Goal: Task Accomplishment & Management: Manage account settings

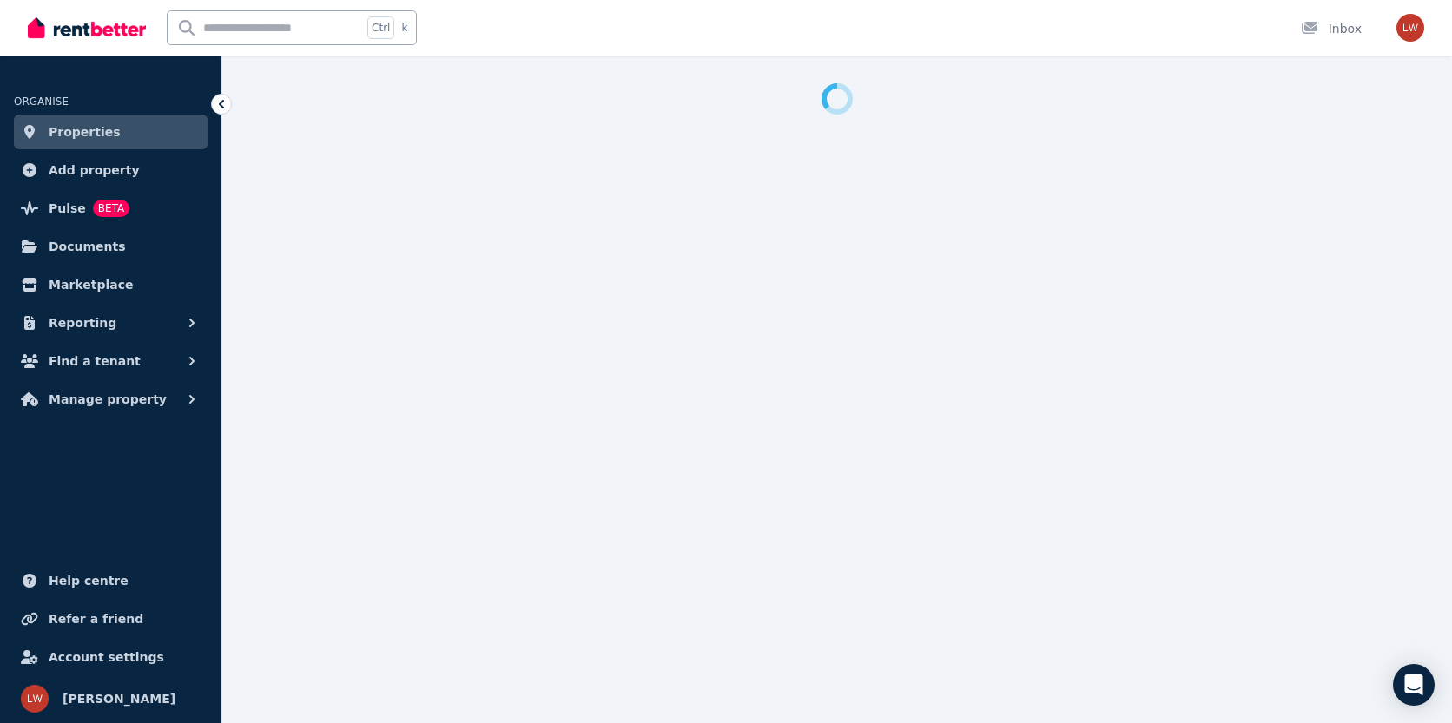
select select "**********"
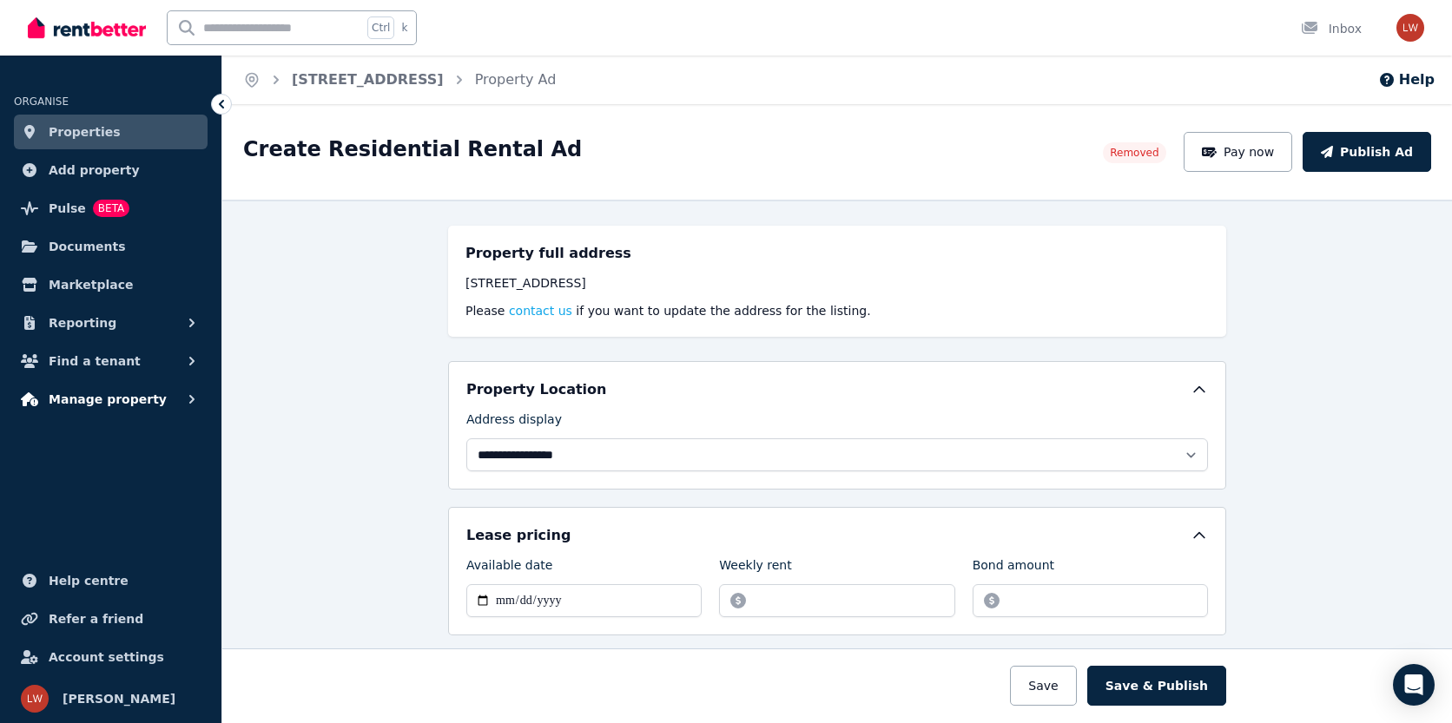
click at [76, 403] on span "Manage property" at bounding box center [108, 399] width 118 height 21
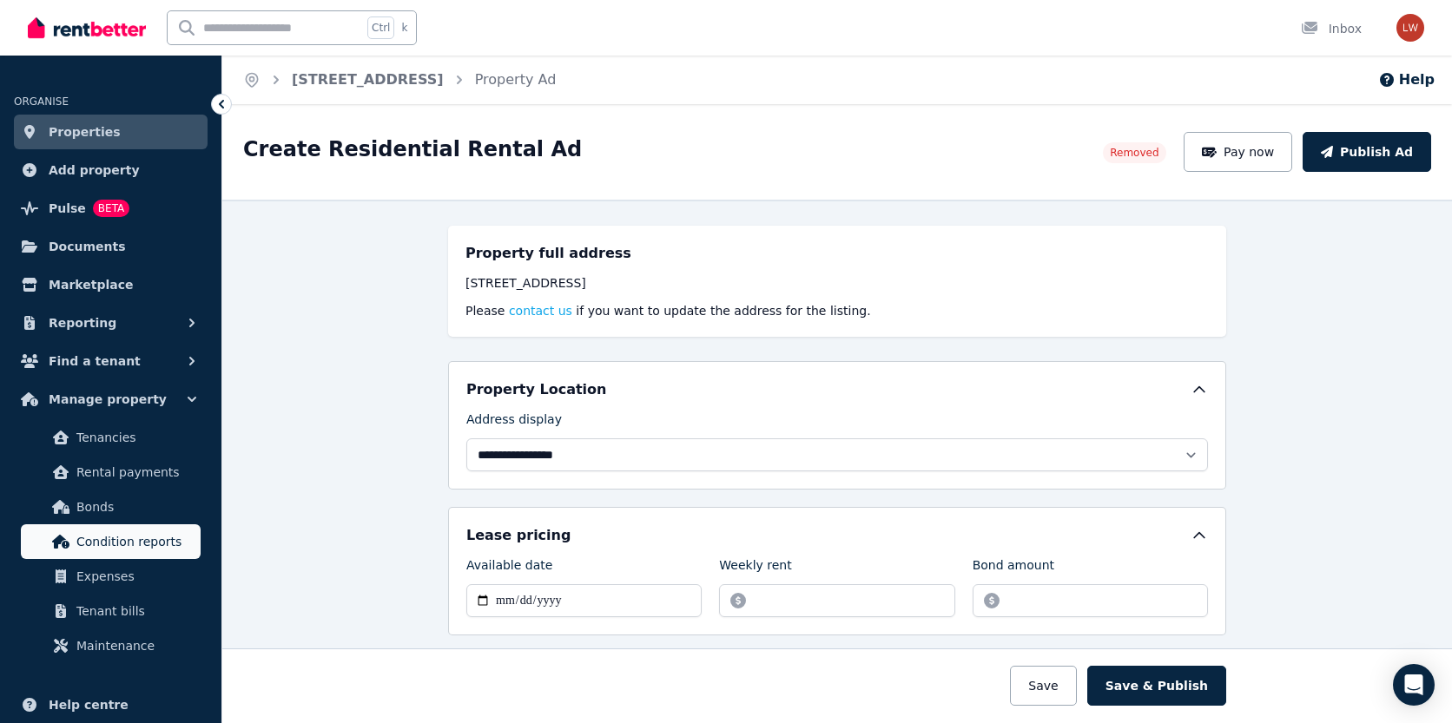
click at [102, 547] on span "Condition reports" at bounding box center [134, 541] width 117 height 21
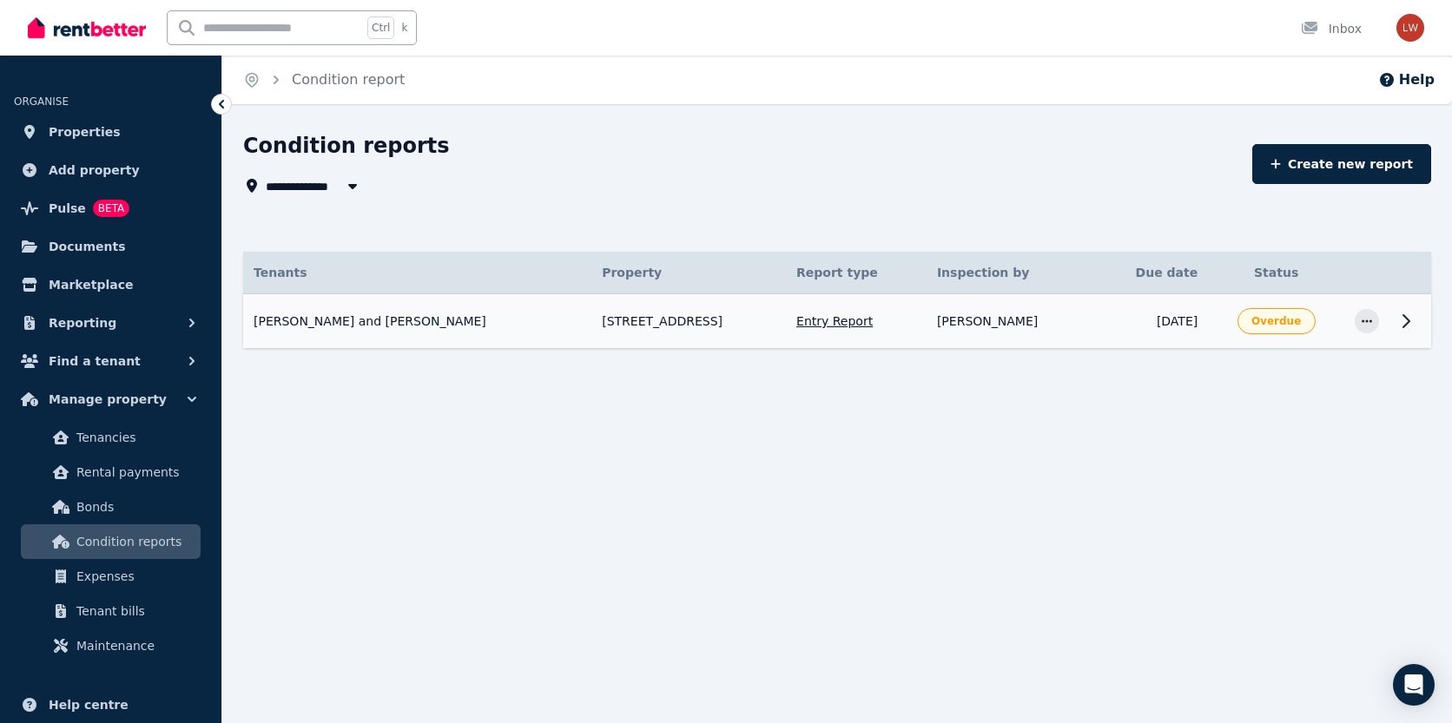
click at [811, 325] on td "Entry Report" at bounding box center [856, 321] width 141 height 55
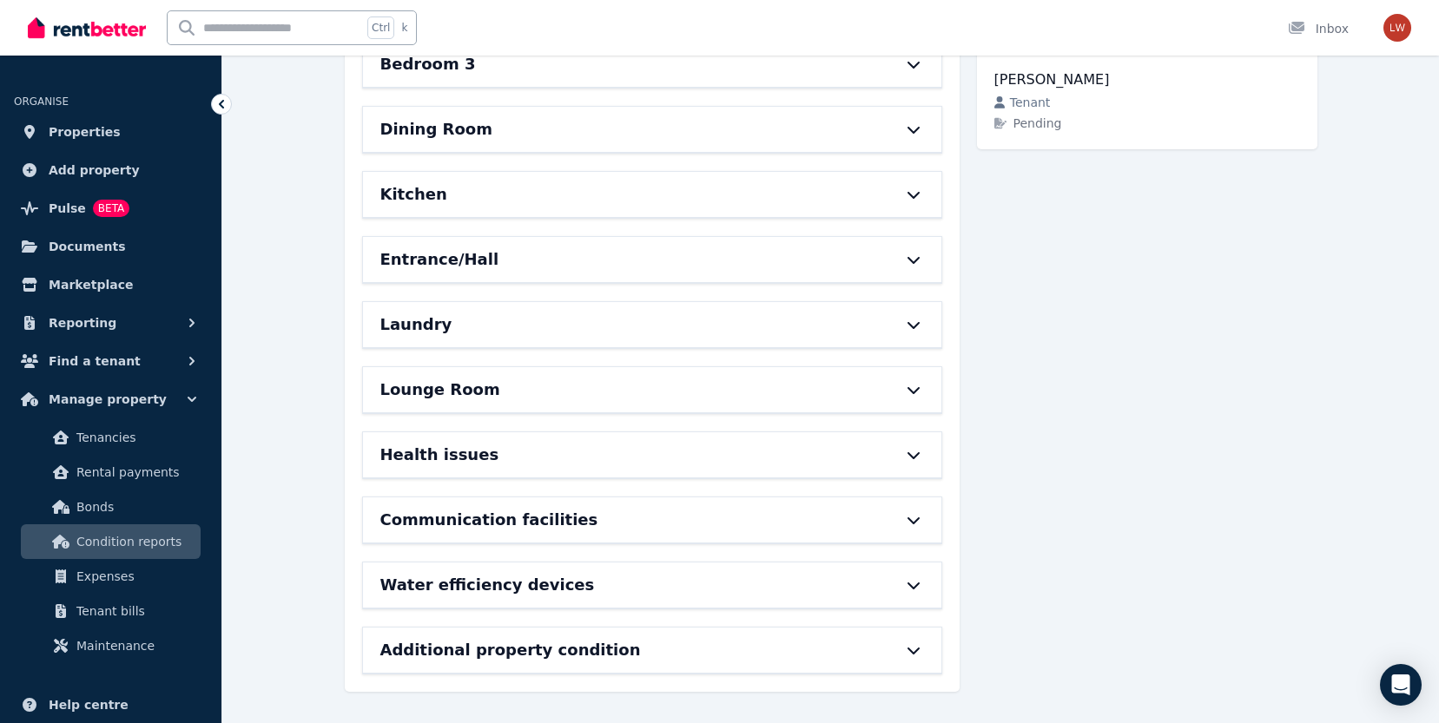
scroll to position [87, 0]
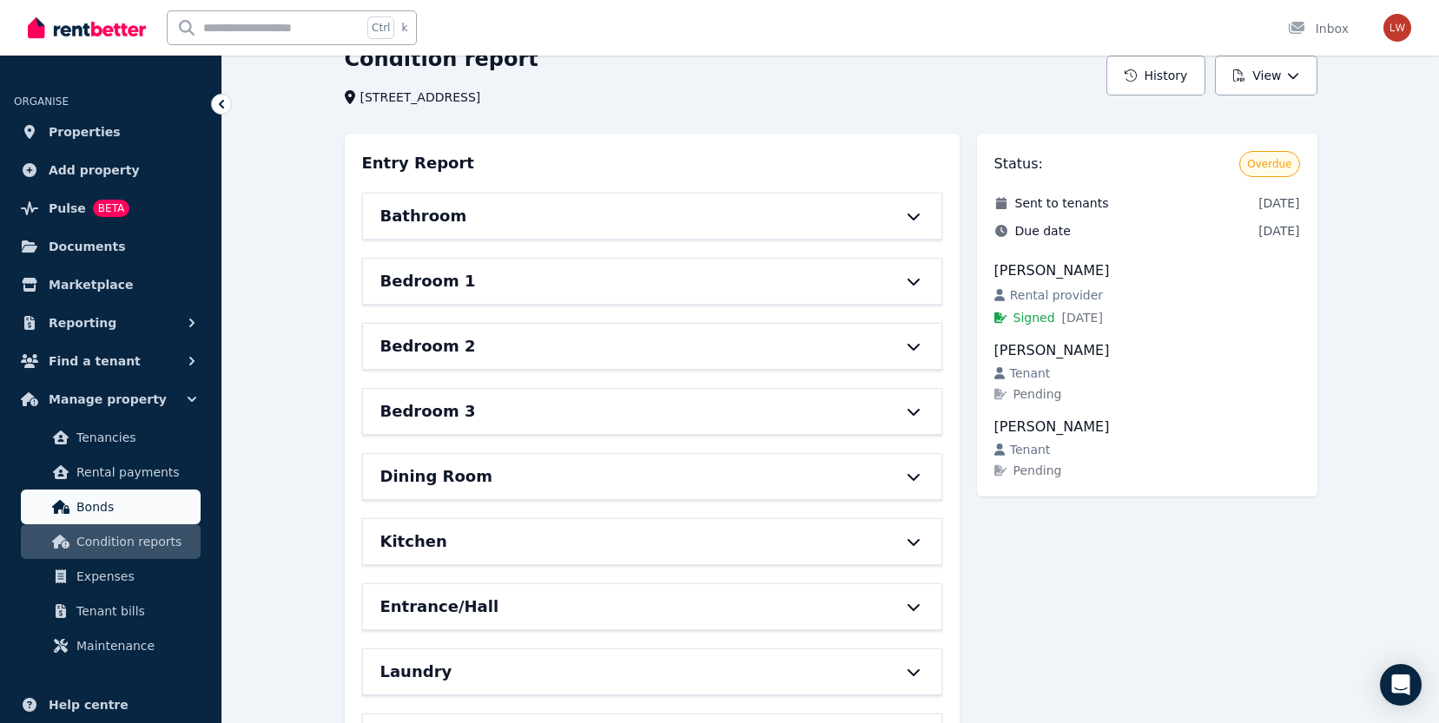
click at [97, 509] on span "Bonds" at bounding box center [134, 507] width 117 height 21
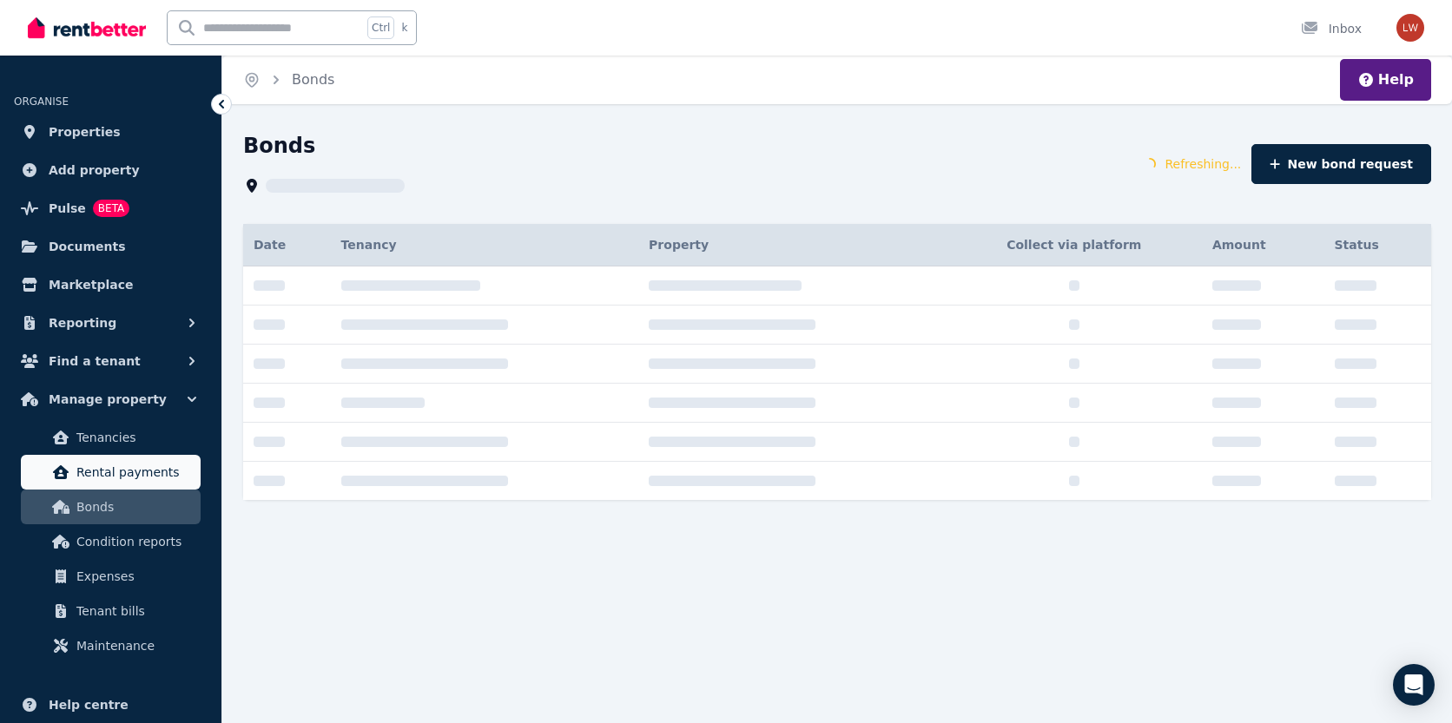
click at [102, 478] on span "Rental payments" at bounding box center [134, 472] width 117 height 21
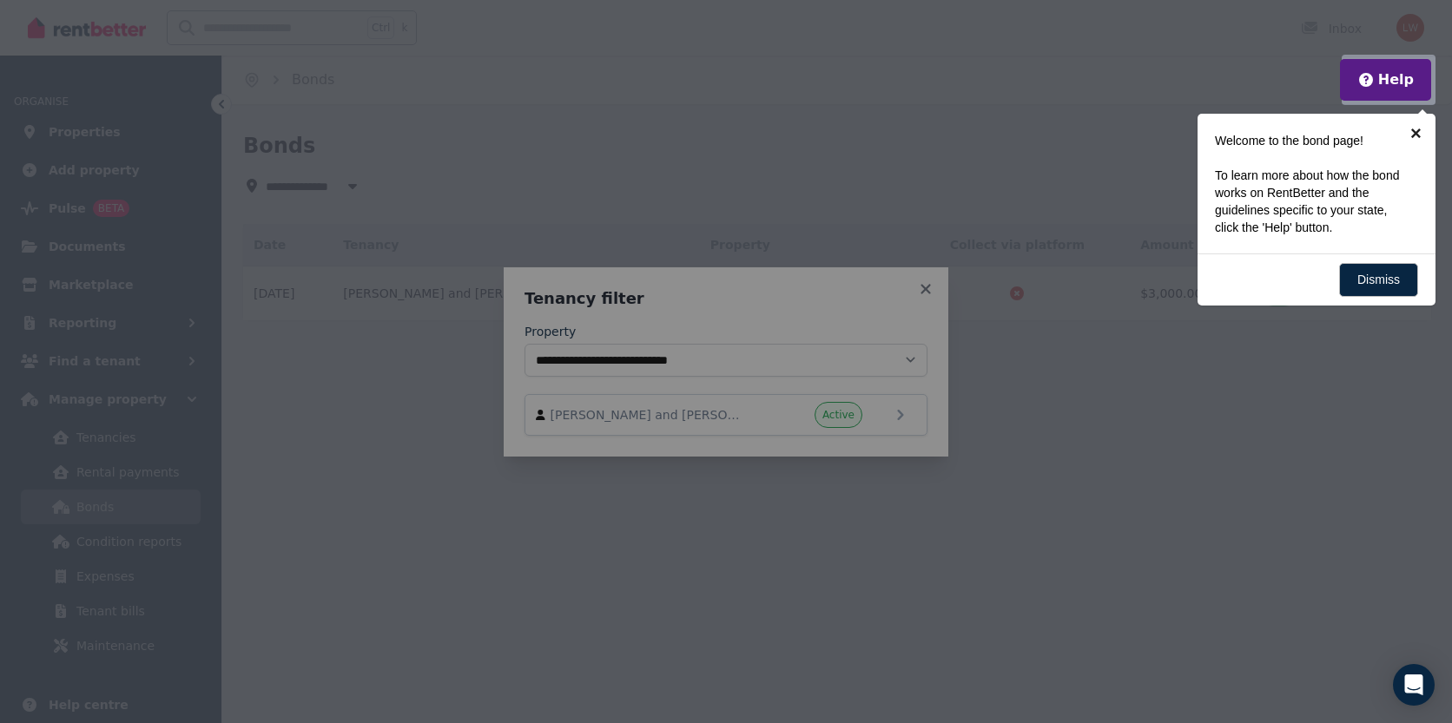
click at [1416, 135] on link "×" at bounding box center [1415, 133] width 39 height 39
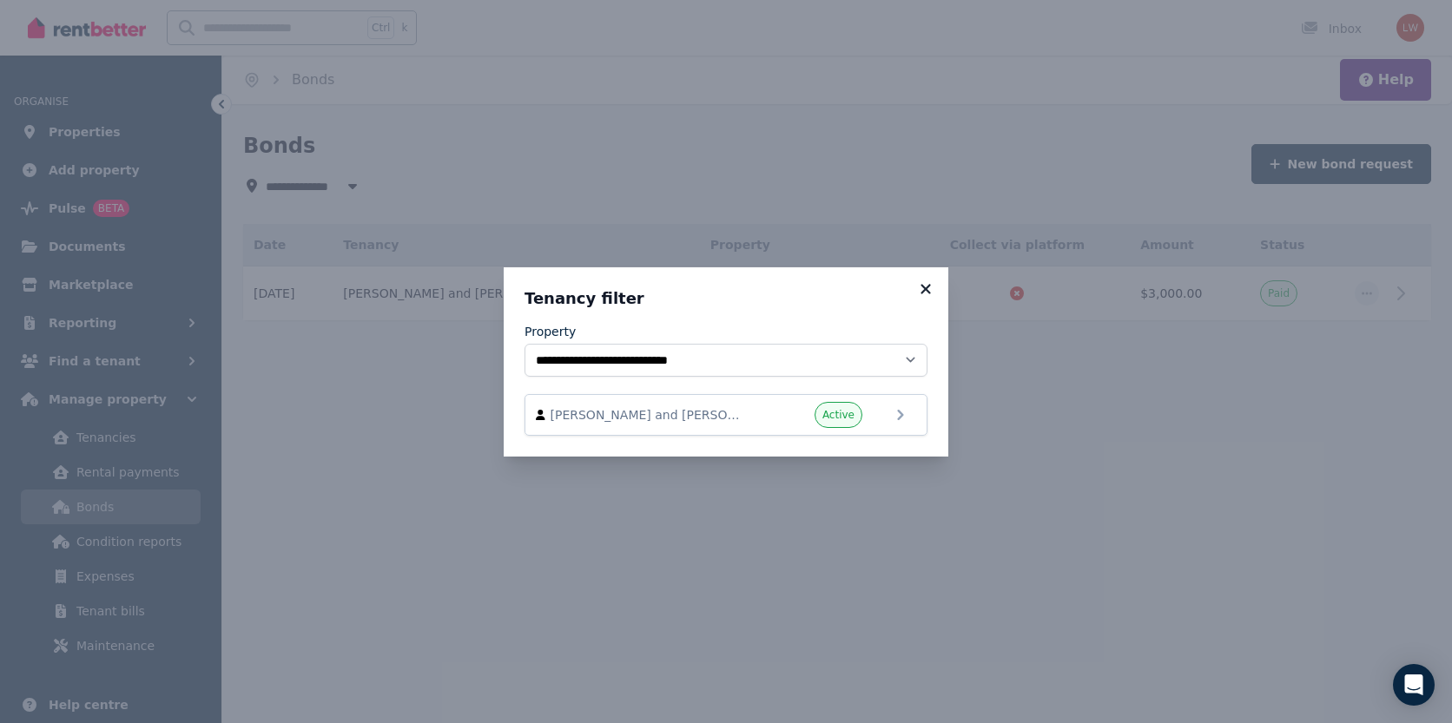
click at [921, 290] on icon at bounding box center [925, 289] width 17 height 16
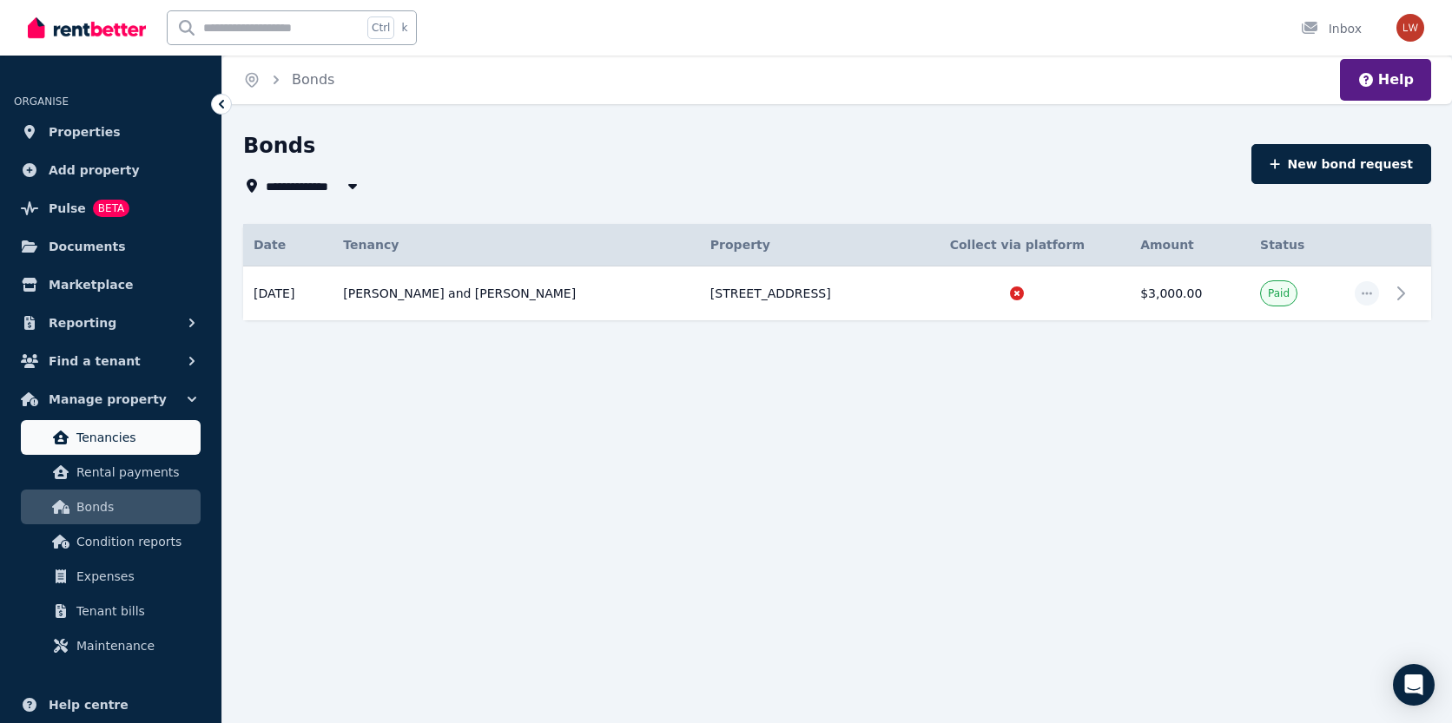
click at [87, 436] on span "Tenancies" at bounding box center [134, 437] width 117 height 21
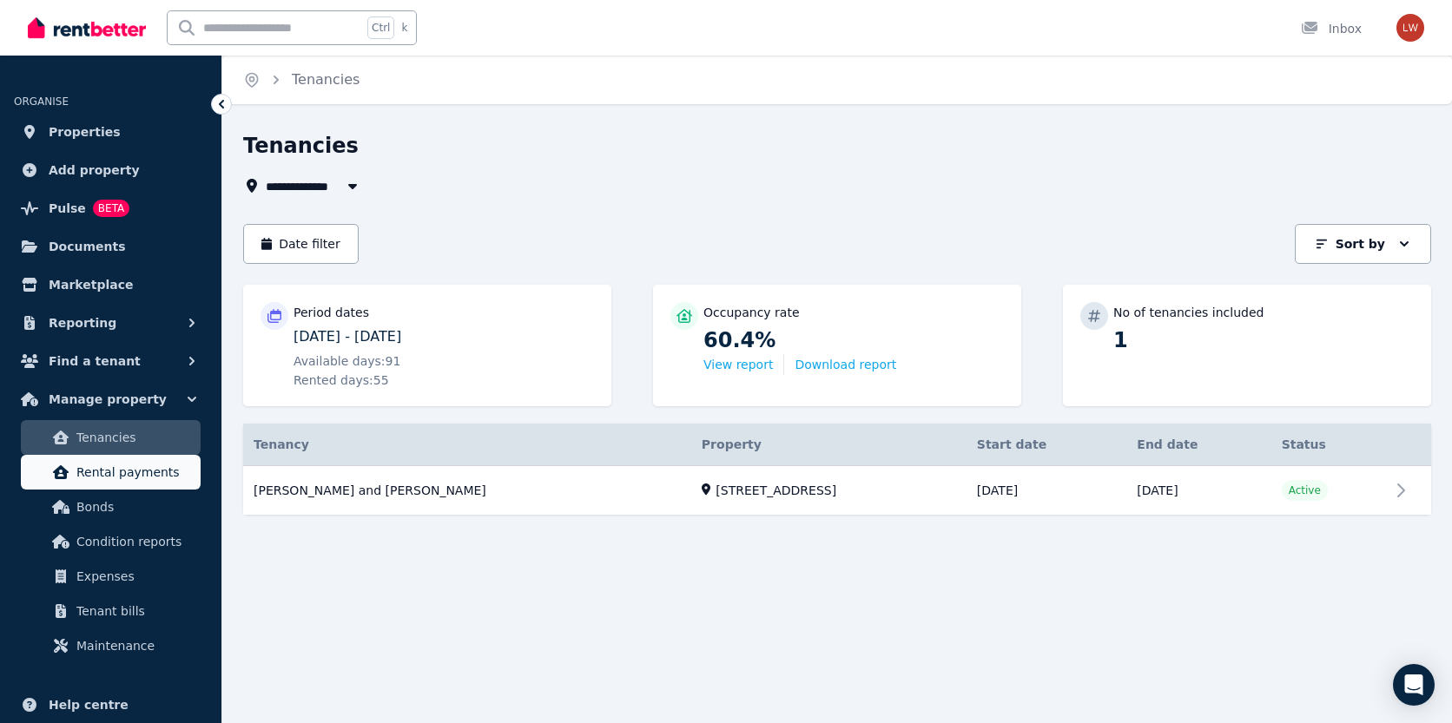
click at [102, 478] on span "Rental payments" at bounding box center [134, 472] width 117 height 21
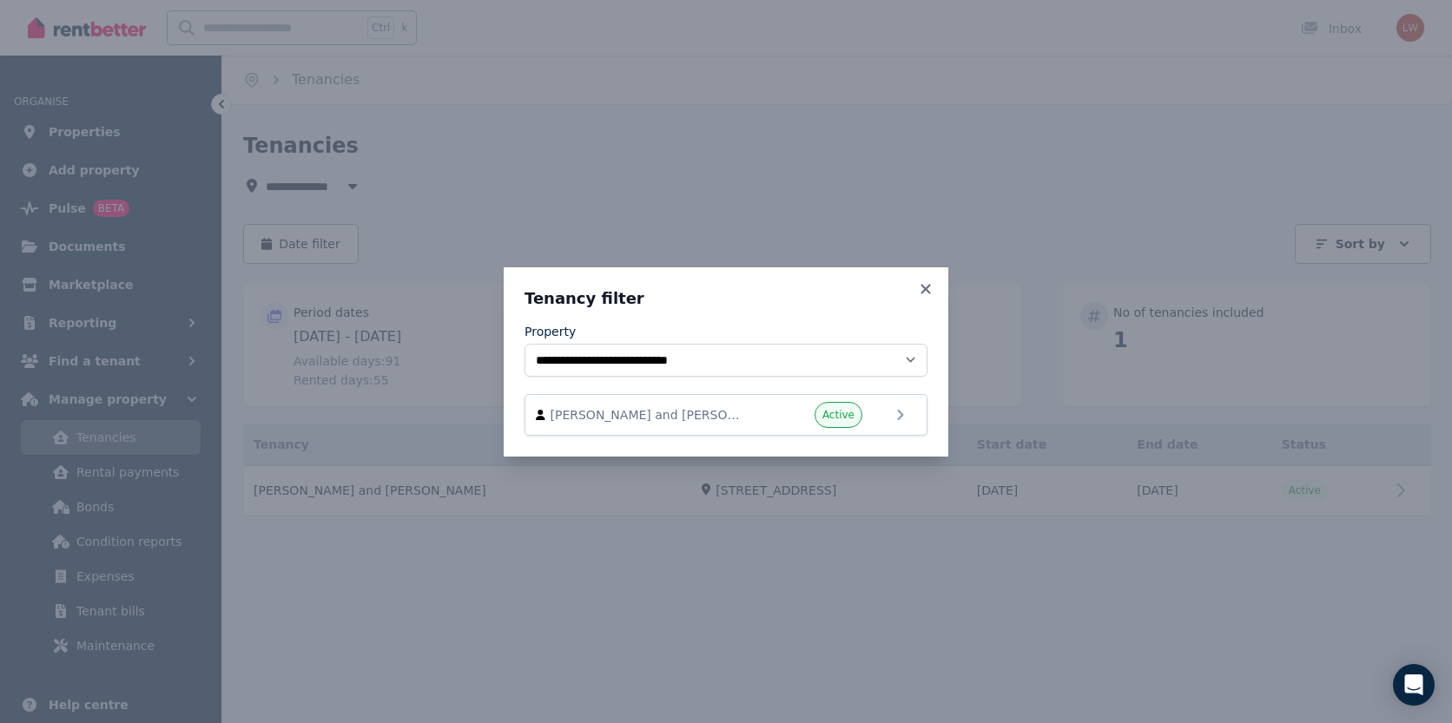
drag, startPoint x: 925, startPoint y: 287, endPoint x: 697, endPoint y: 282, distance: 227.6
click at [917, 285] on icon at bounding box center [925, 289] width 17 height 16
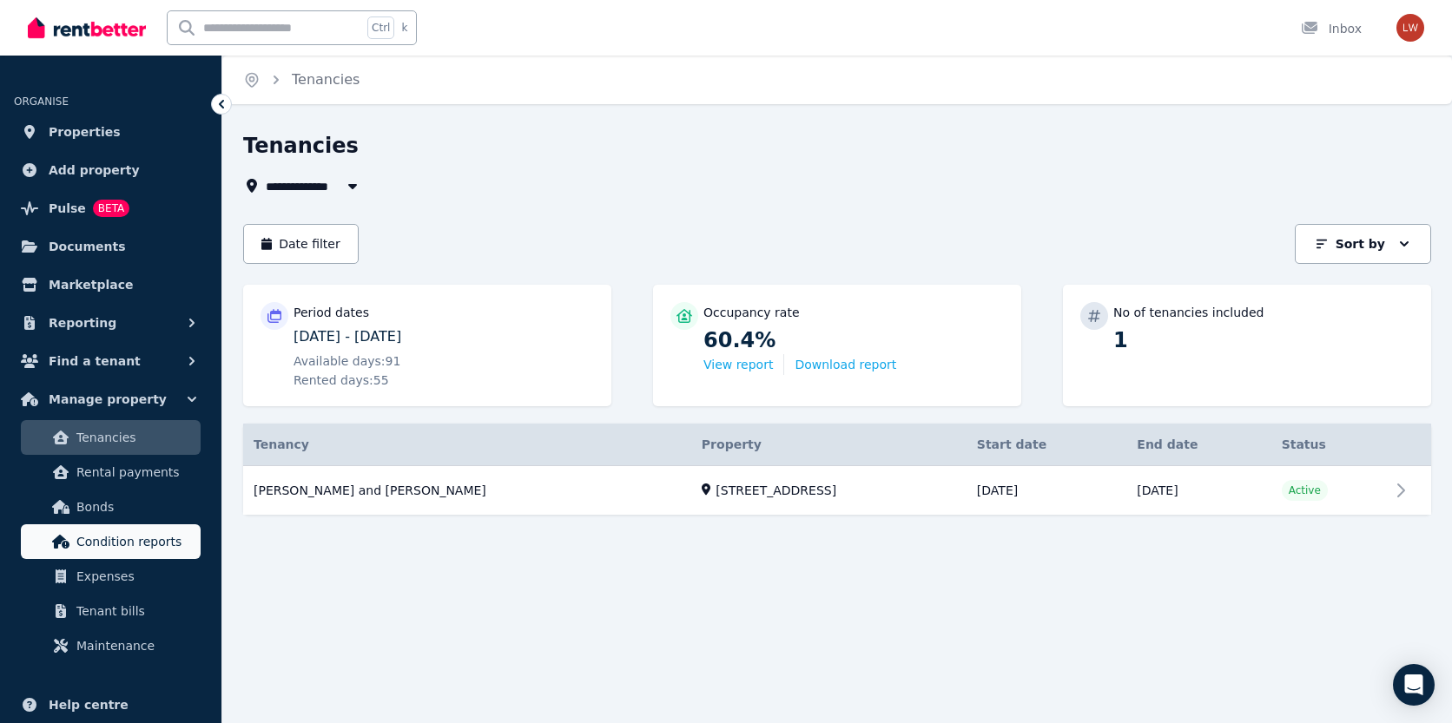
click at [105, 542] on span "Condition reports" at bounding box center [134, 541] width 117 height 21
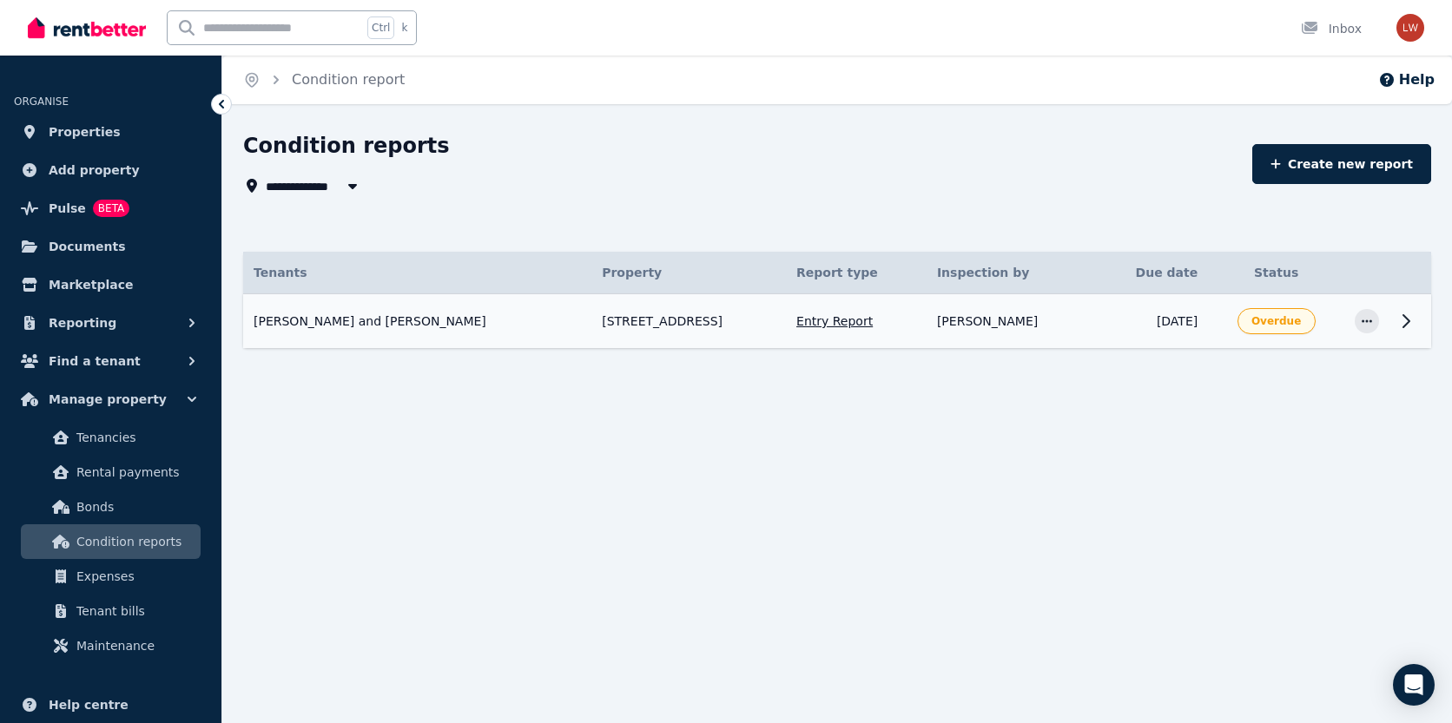
click at [1406, 324] on icon at bounding box center [1406, 321] width 6 height 12
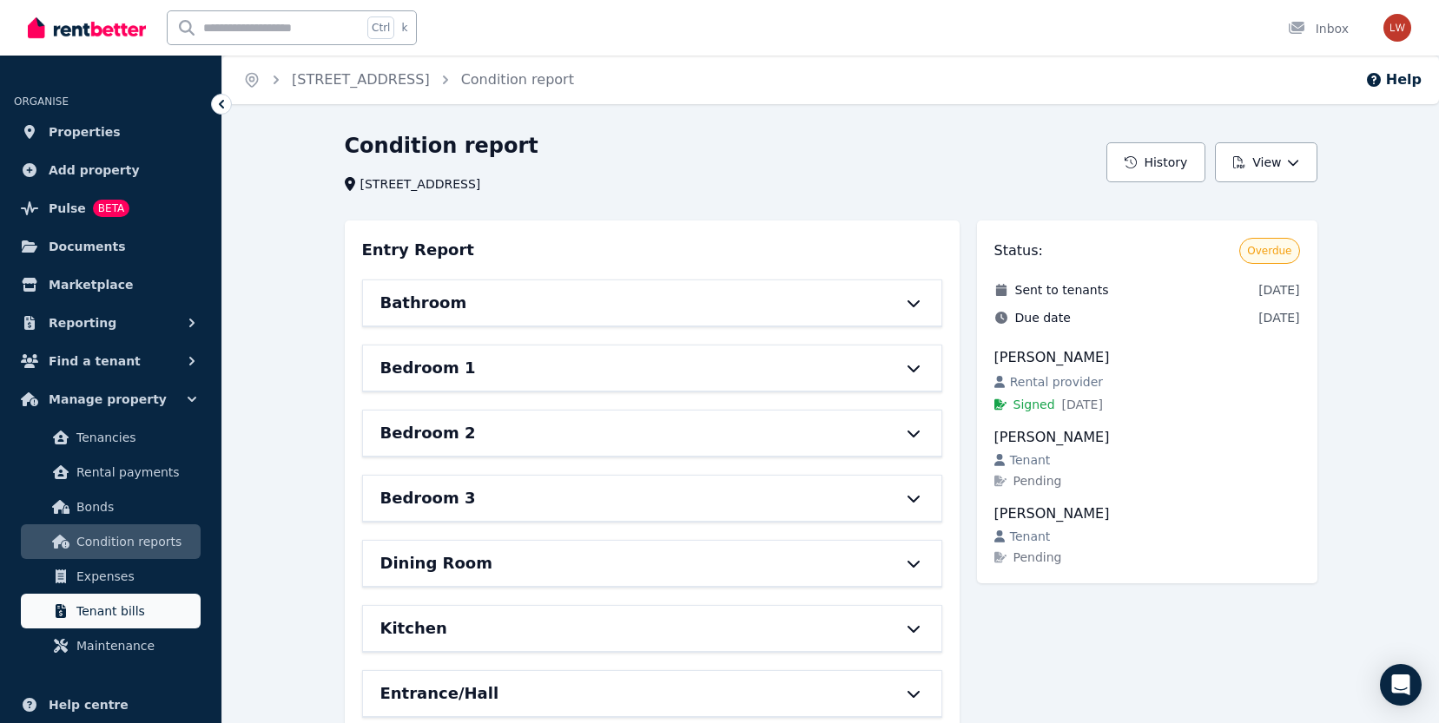
click at [104, 617] on span "Tenant bills" at bounding box center [134, 611] width 117 height 21
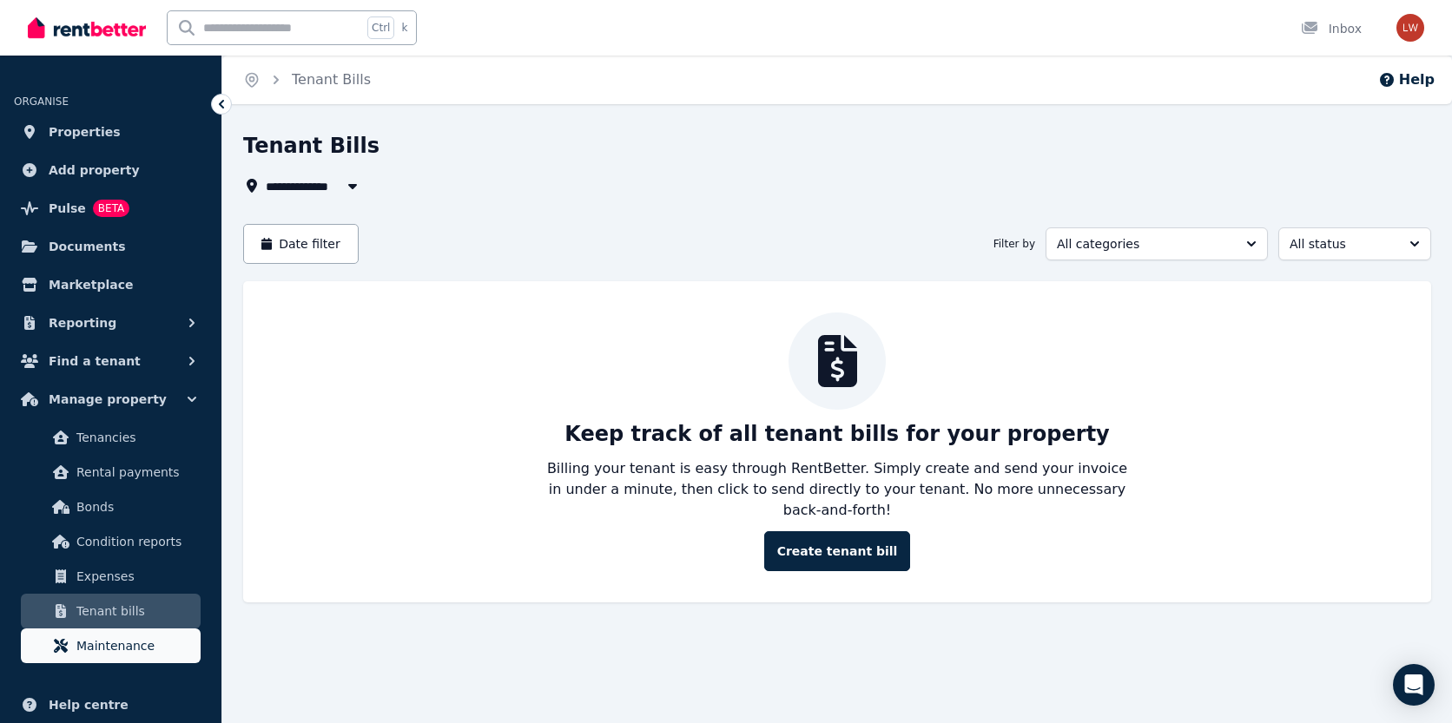
click at [107, 654] on span "Maintenance" at bounding box center [134, 646] width 117 height 21
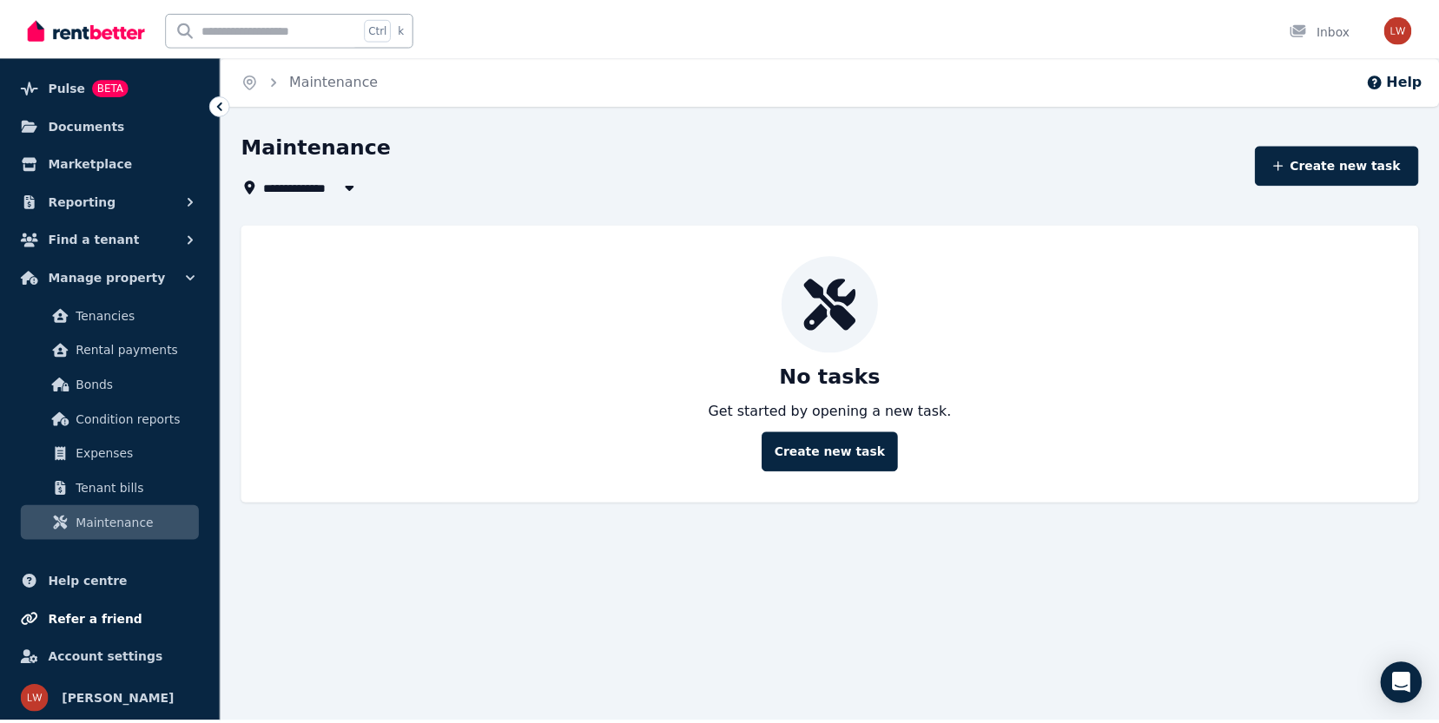
scroll to position [124, 0]
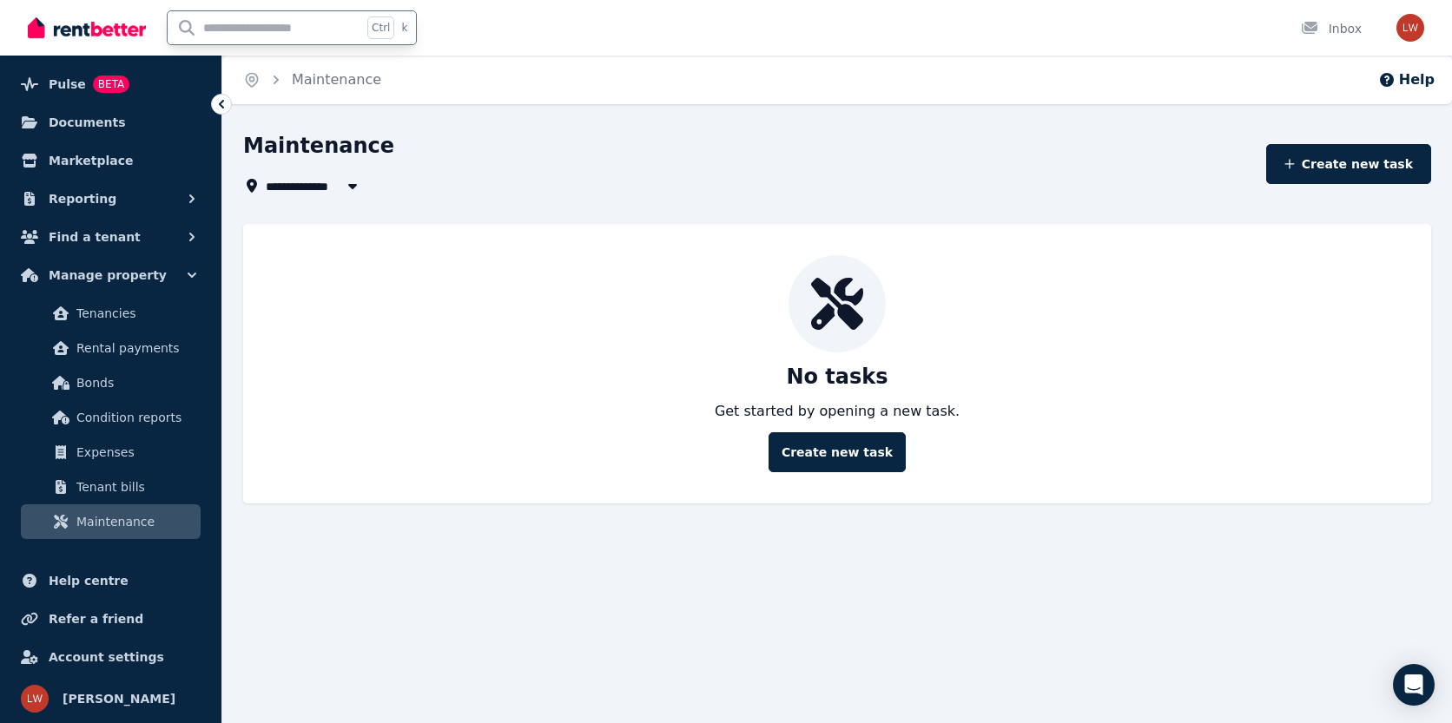
click at [248, 30] on input "text" at bounding box center [265, 27] width 195 height 33
type input "**********"
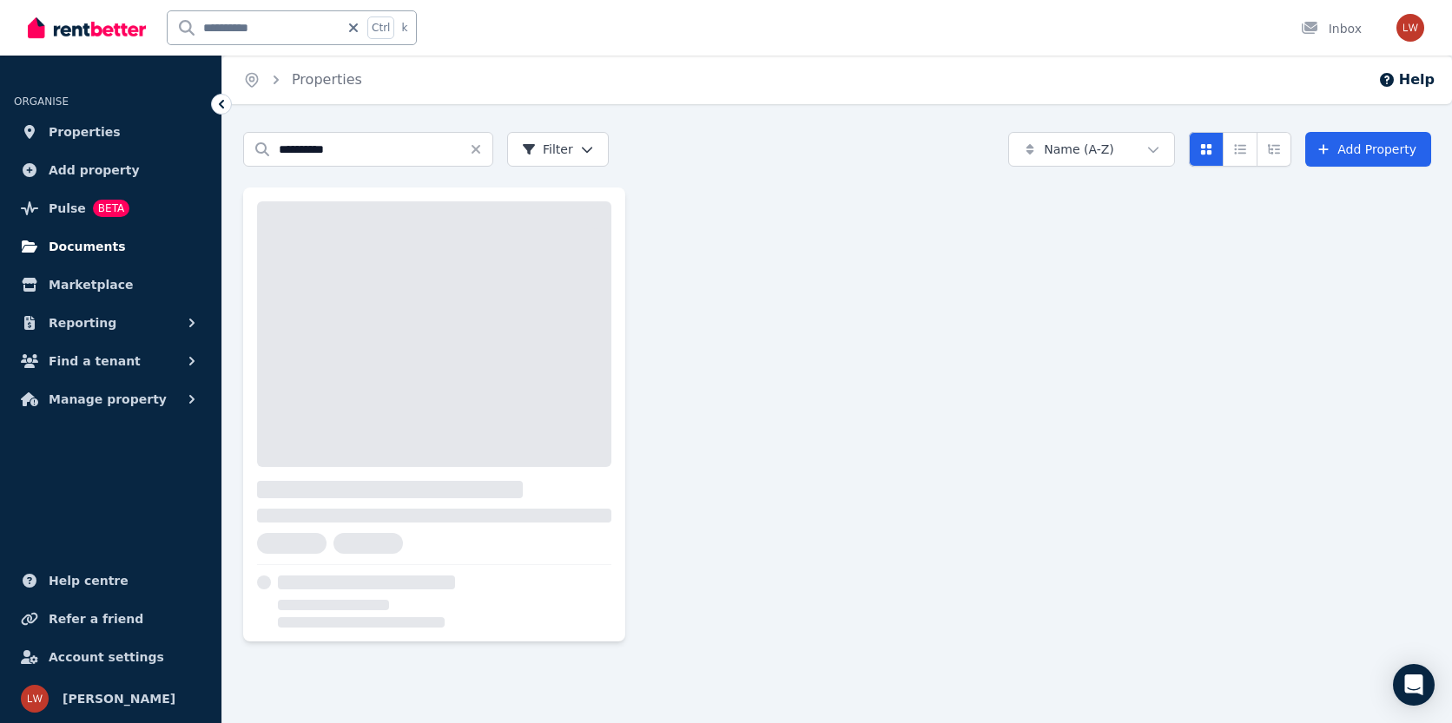
click at [86, 247] on span "Documents" at bounding box center [87, 246] width 77 height 21
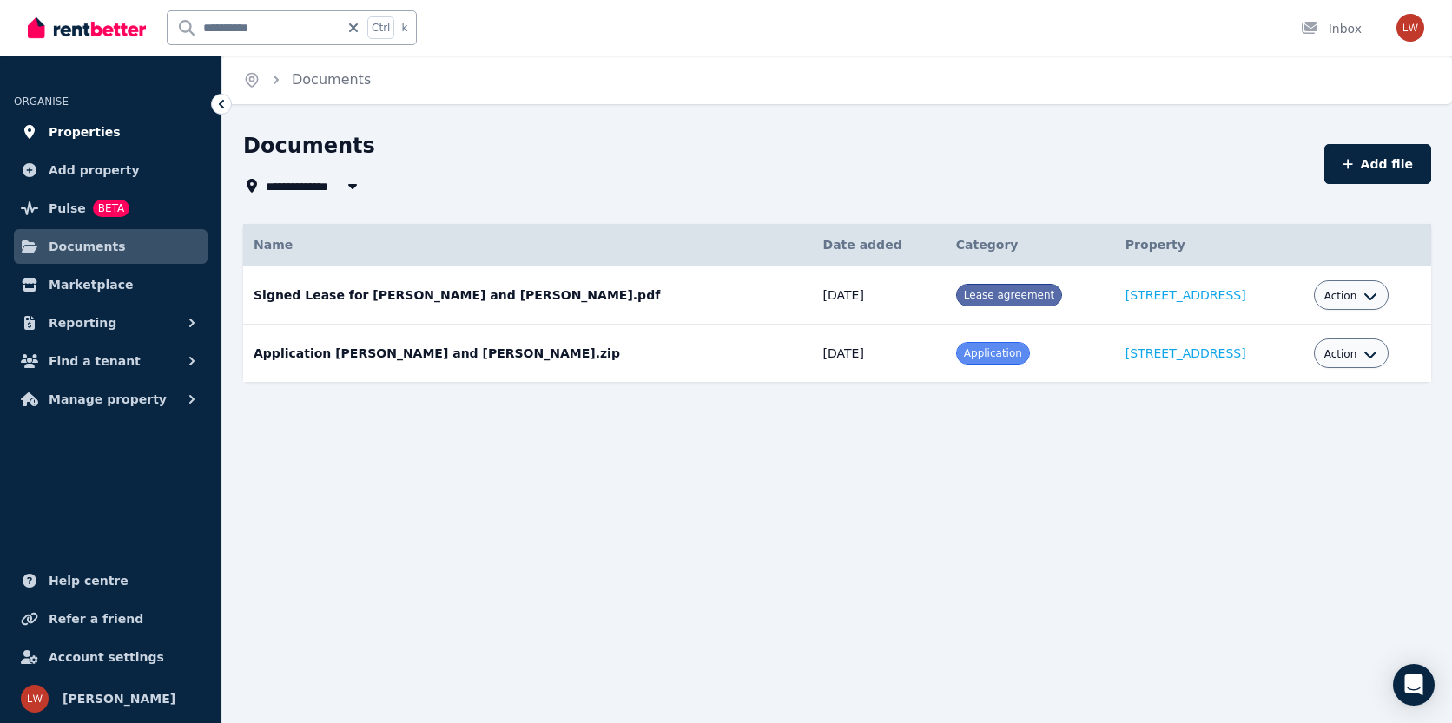
click at [76, 129] on span "Properties" at bounding box center [85, 132] width 72 height 21
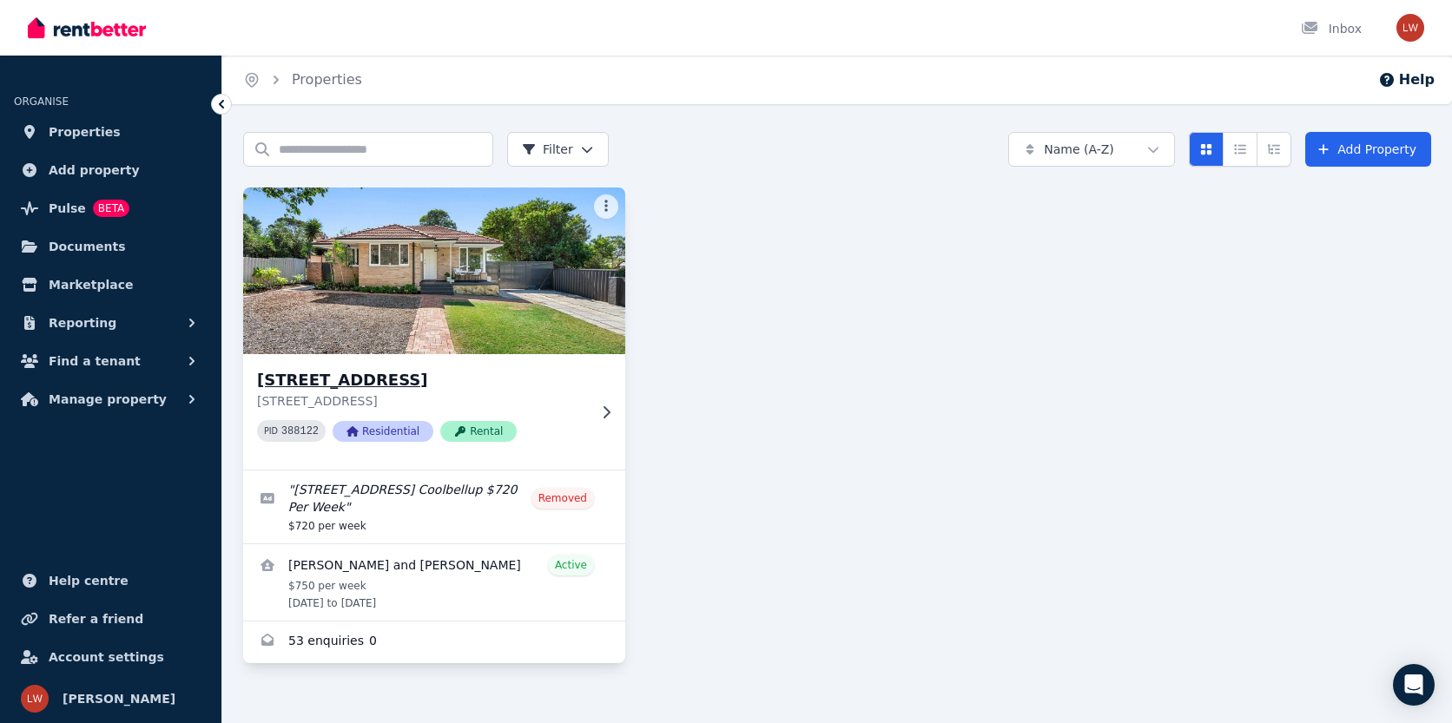
click at [439, 302] on img at bounding box center [434, 270] width 401 height 175
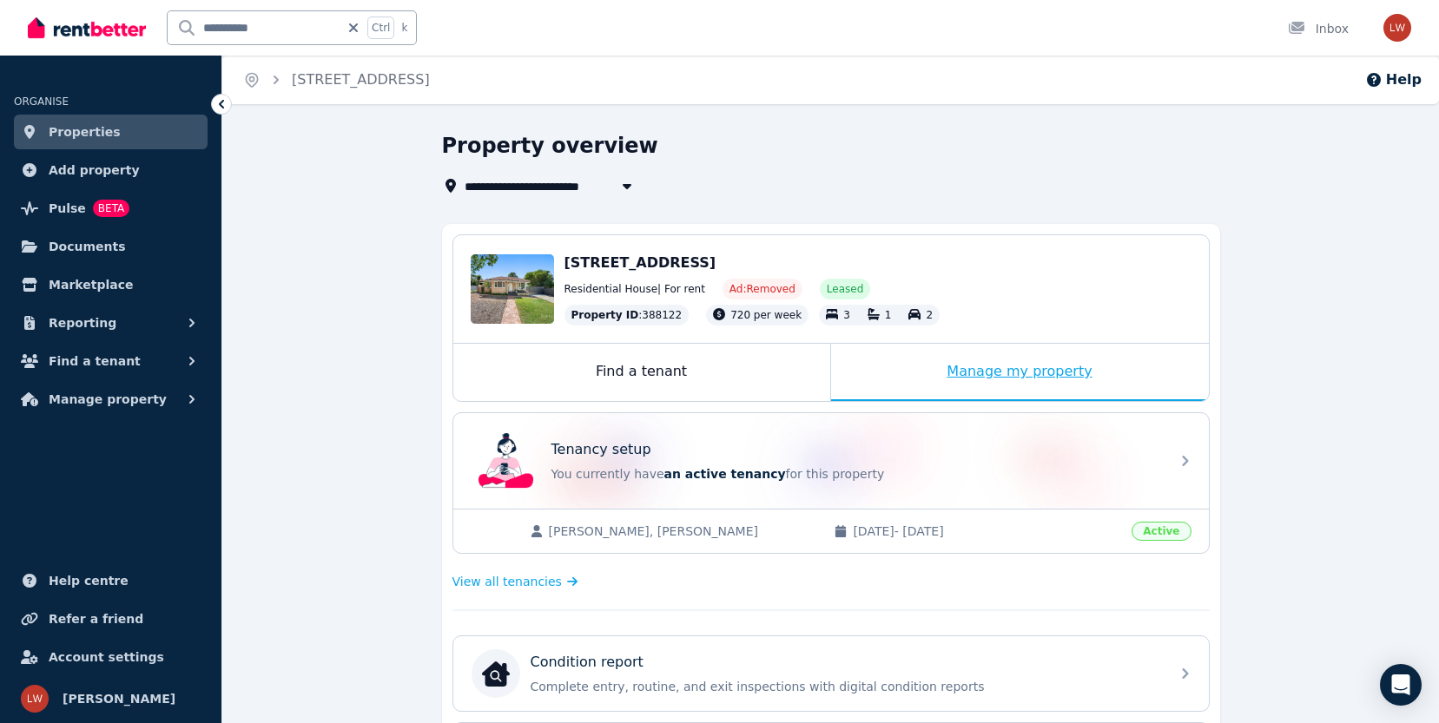
click at [1005, 379] on div "Manage my property" at bounding box center [1020, 372] width 378 height 57
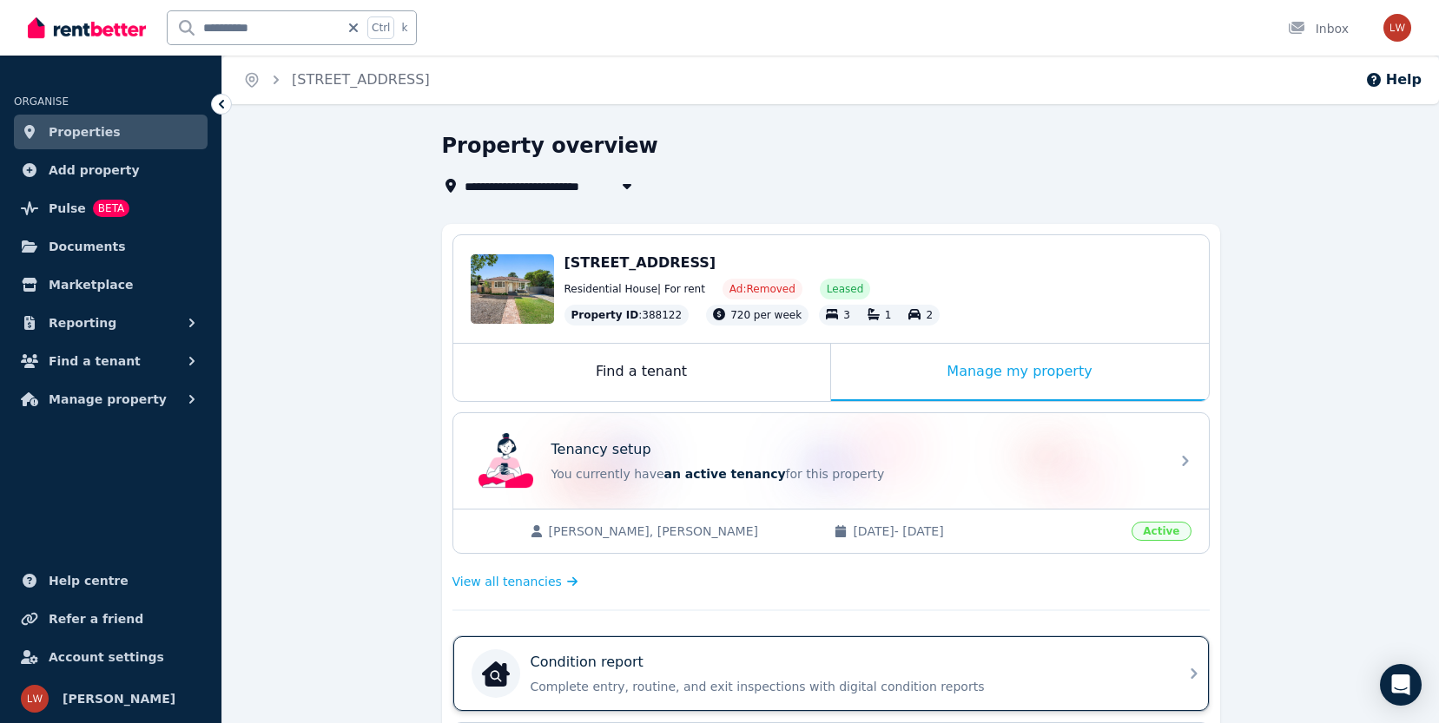
click at [637, 688] on p "Complete entry, routine, and exit inspections with digital condition reports" at bounding box center [845, 686] width 629 height 17
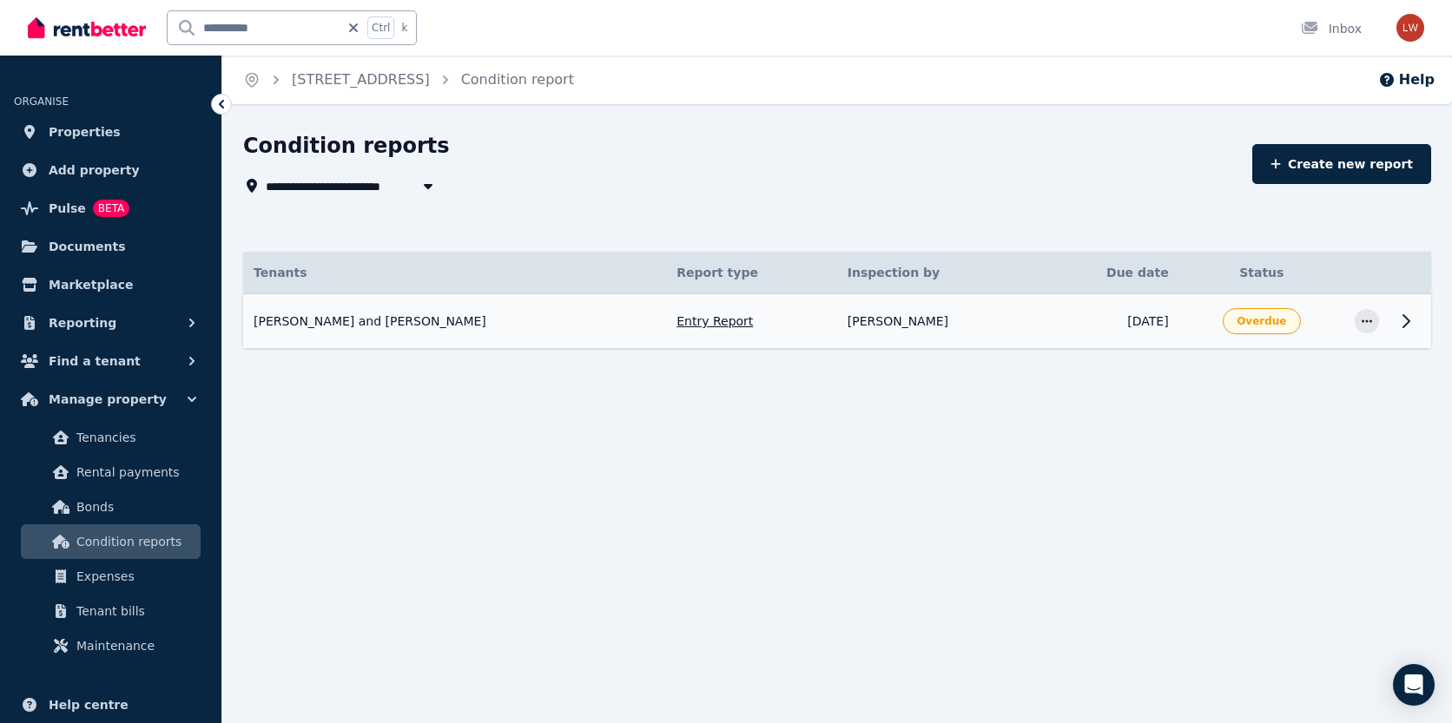
click at [1247, 324] on span "Overdue" at bounding box center [1261, 321] width 49 height 14
click at [666, 323] on td "Entry Report" at bounding box center [751, 321] width 171 height 55
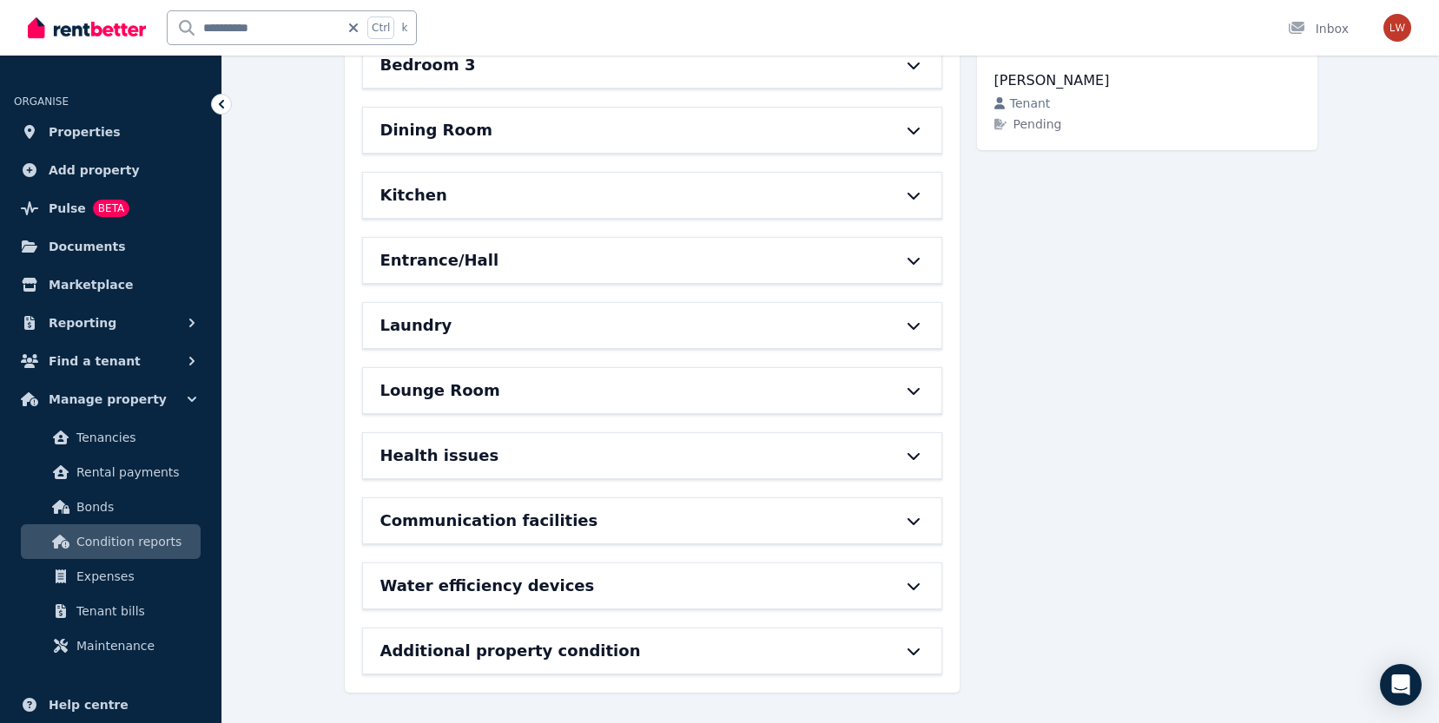
scroll to position [434, 0]
click at [464, 653] on h6 "Additional property condition" at bounding box center [510, 650] width 261 height 24
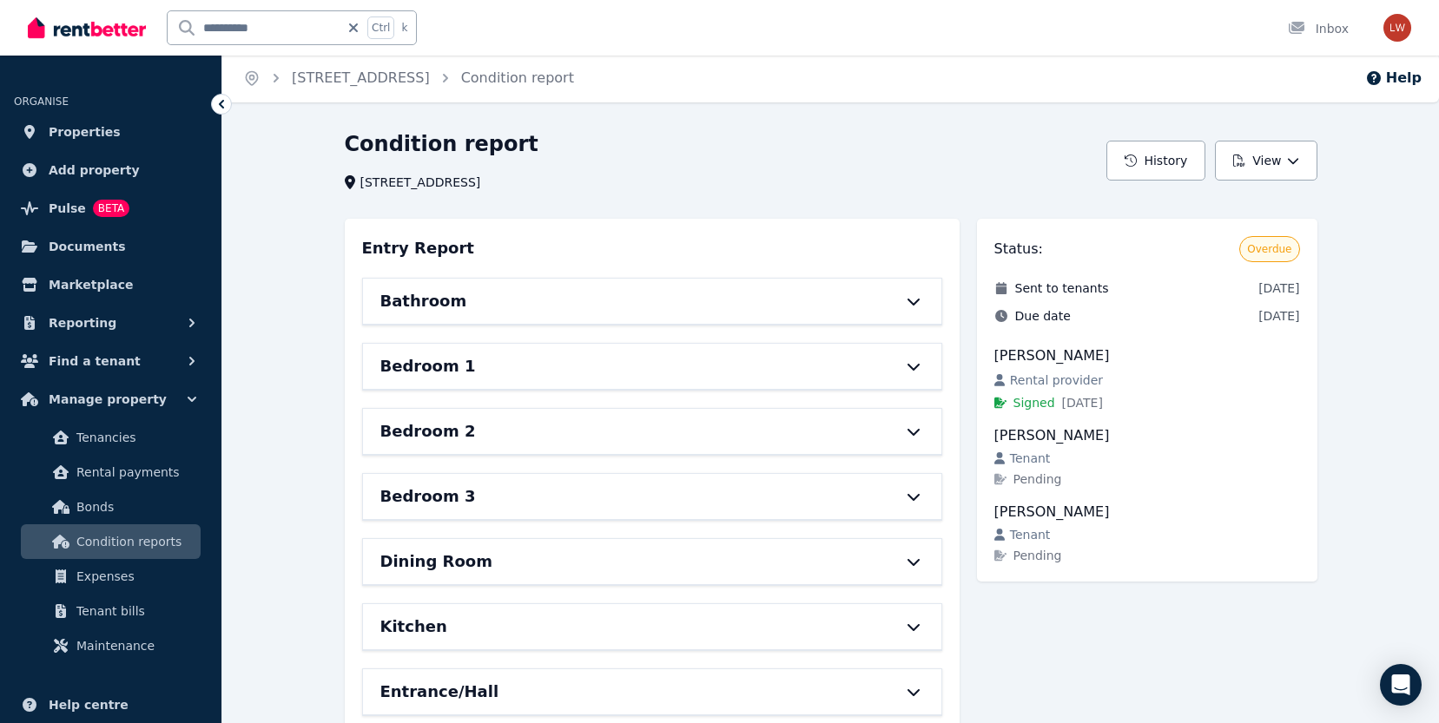
scroll to position [0, 0]
click at [1277, 166] on button "View" at bounding box center [1266, 162] width 102 height 40
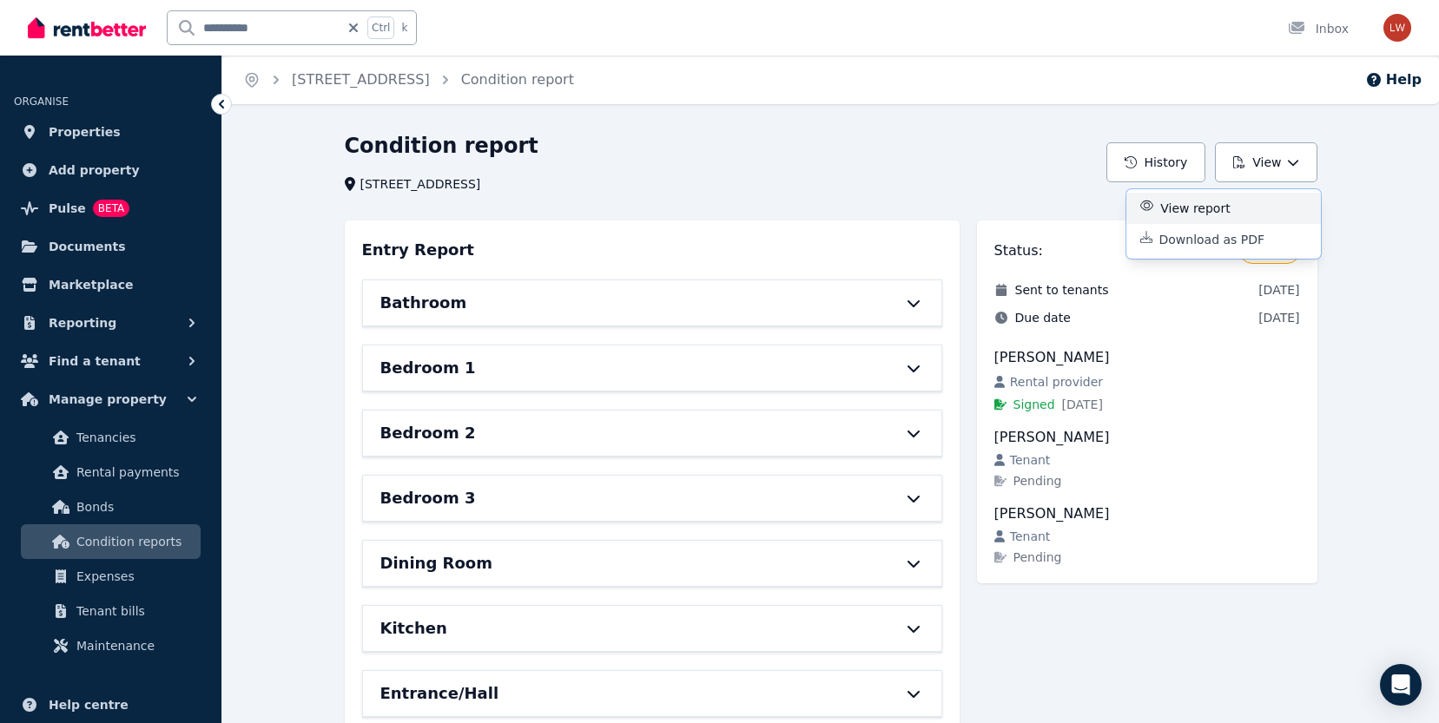
click at [1183, 212] on p "View report" at bounding box center [1201, 208] width 83 height 17
click at [1258, 162] on button "View" at bounding box center [1266, 162] width 102 height 40
click at [1181, 245] on p "Download as PDF" at bounding box center [1219, 239] width 120 height 17
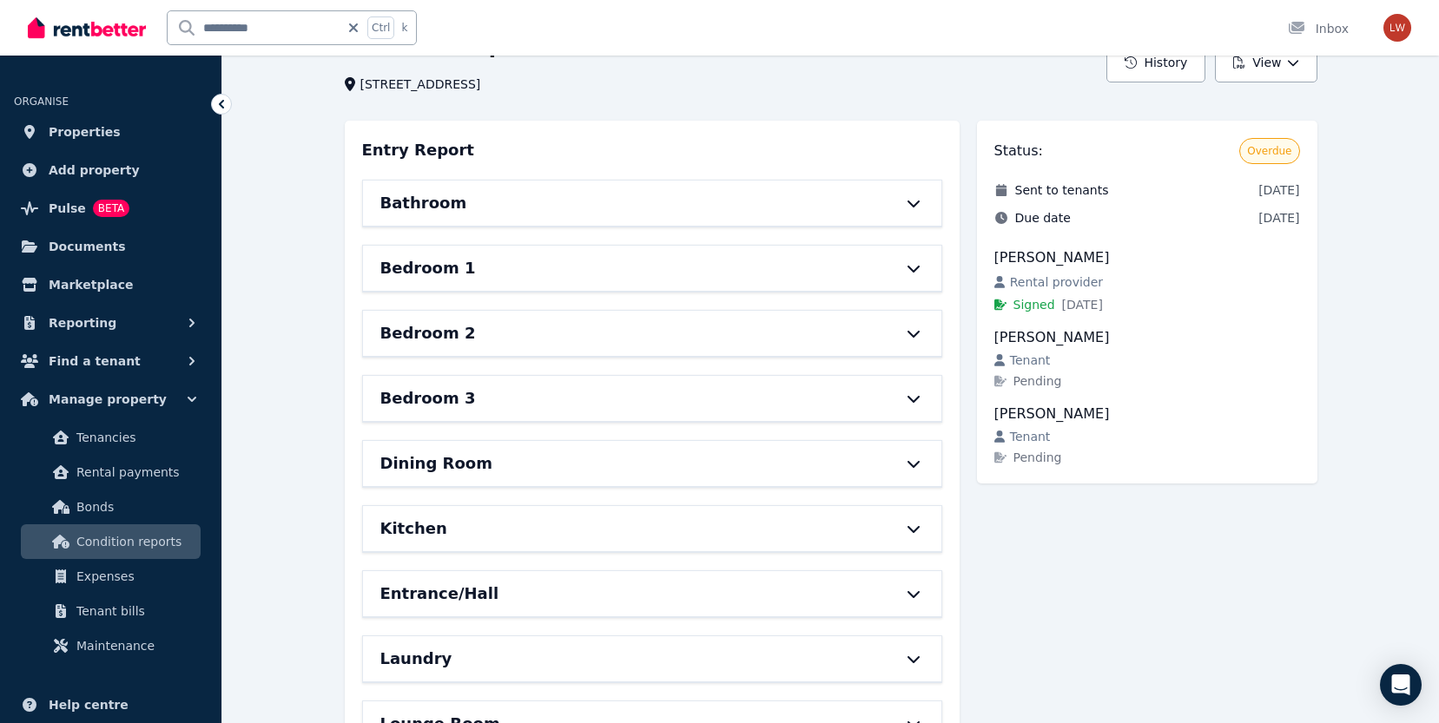
scroll to position [174, 0]
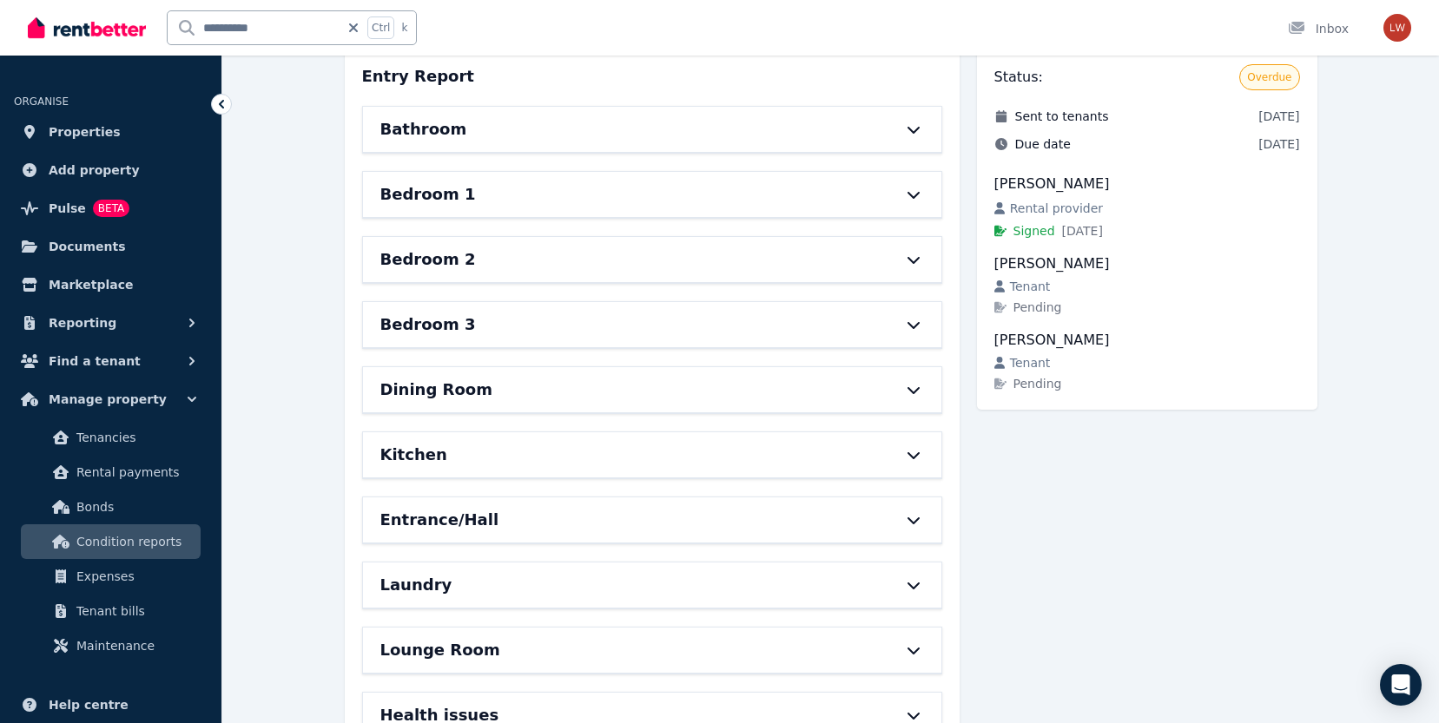
click at [442, 579] on div "Laundry" at bounding box center [627, 585] width 495 height 24
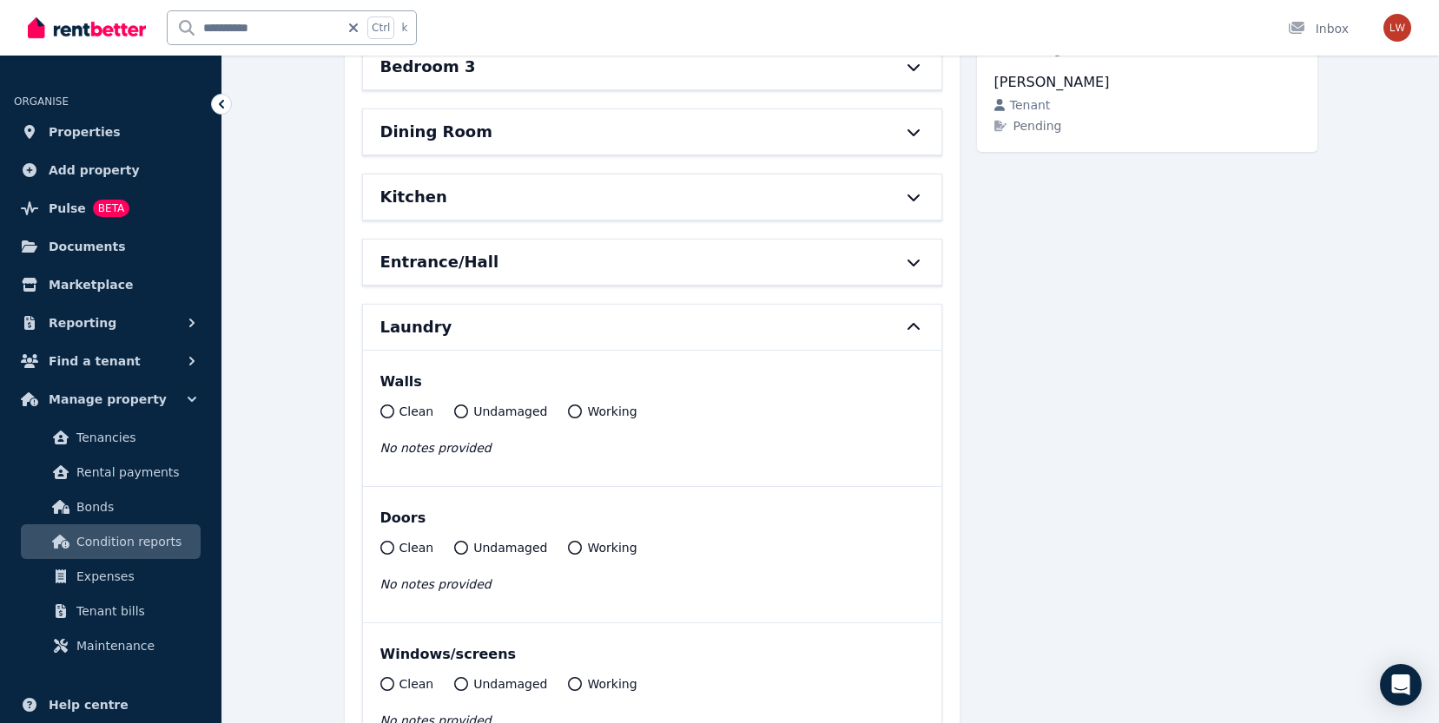
scroll to position [434, 0]
click at [382, 410] on icon at bounding box center [387, 409] width 14 height 14
click at [386, 406] on icon at bounding box center [387, 409] width 14 height 14
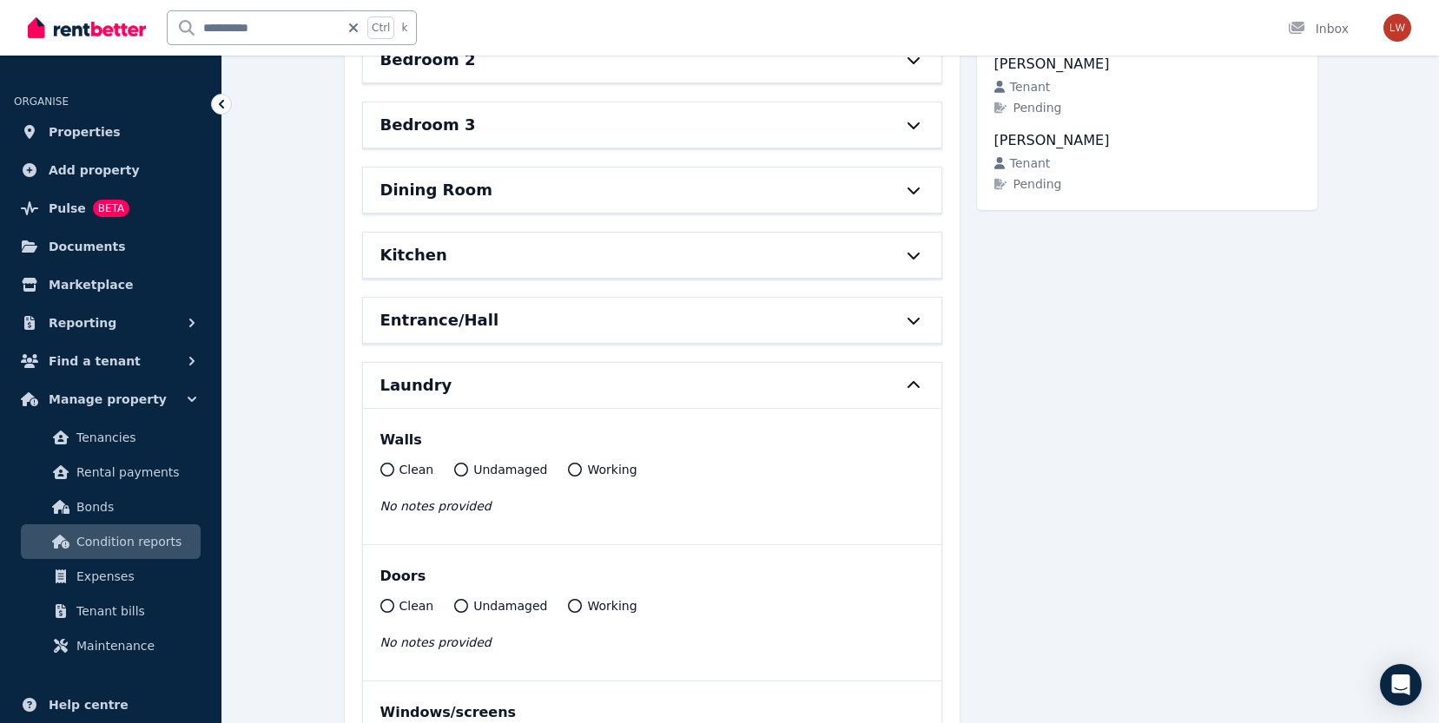
scroll to position [347, 0]
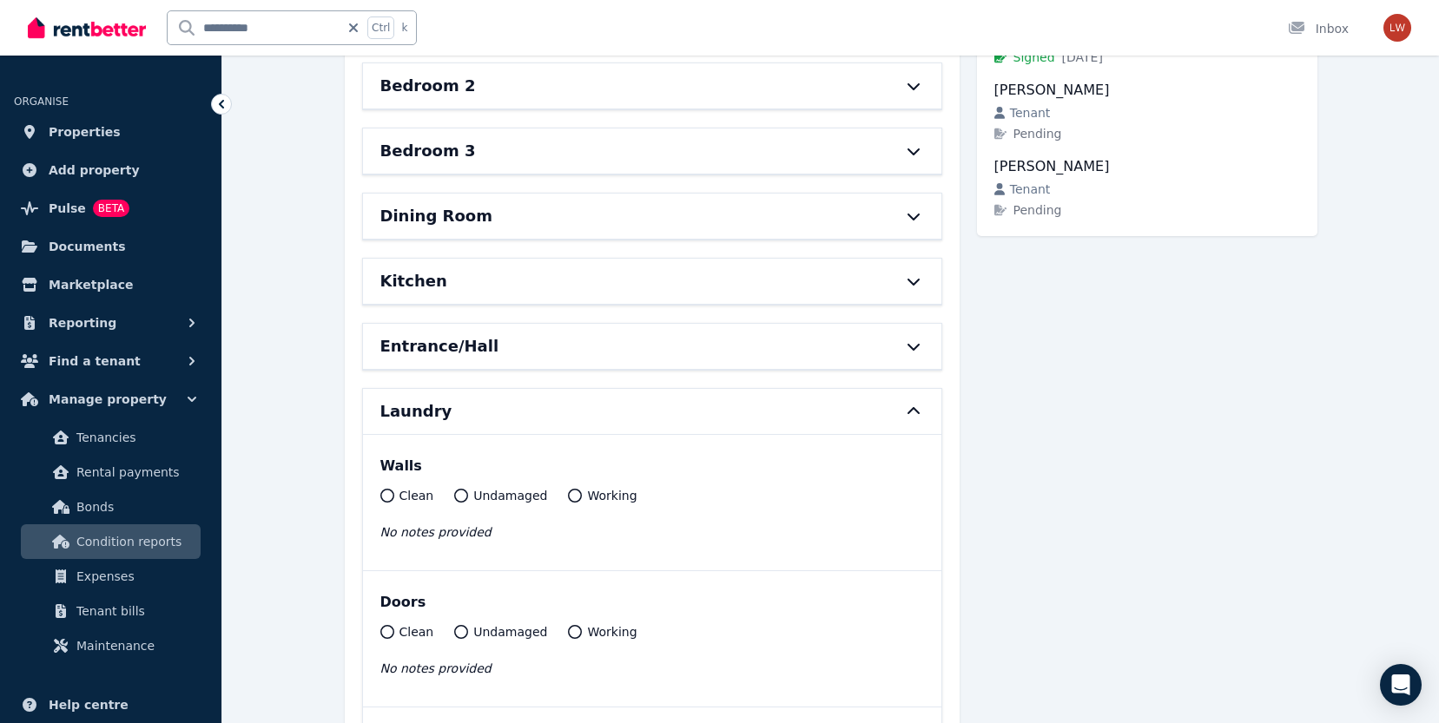
click at [115, 531] on span "Condition reports" at bounding box center [134, 541] width 117 height 21
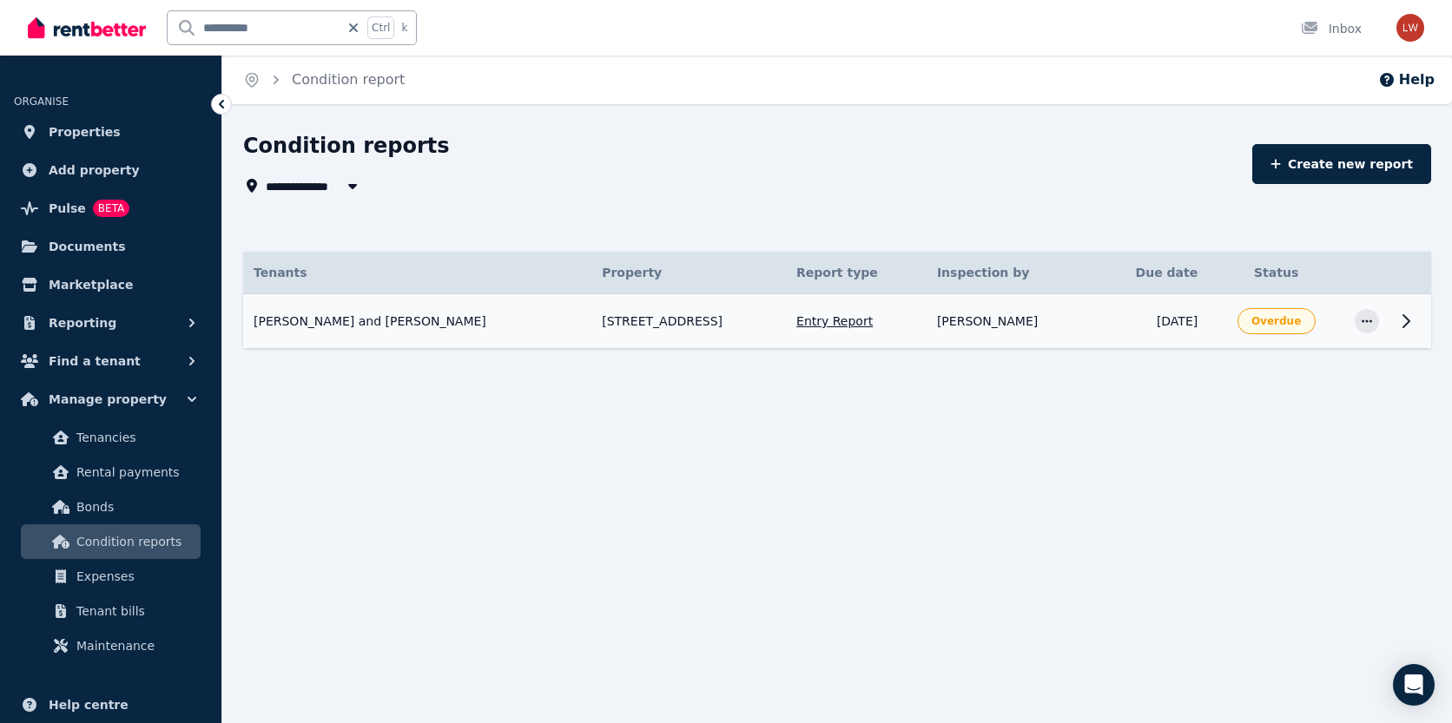
click at [812, 325] on td "Entry Report" at bounding box center [856, 321] width 141 height 55
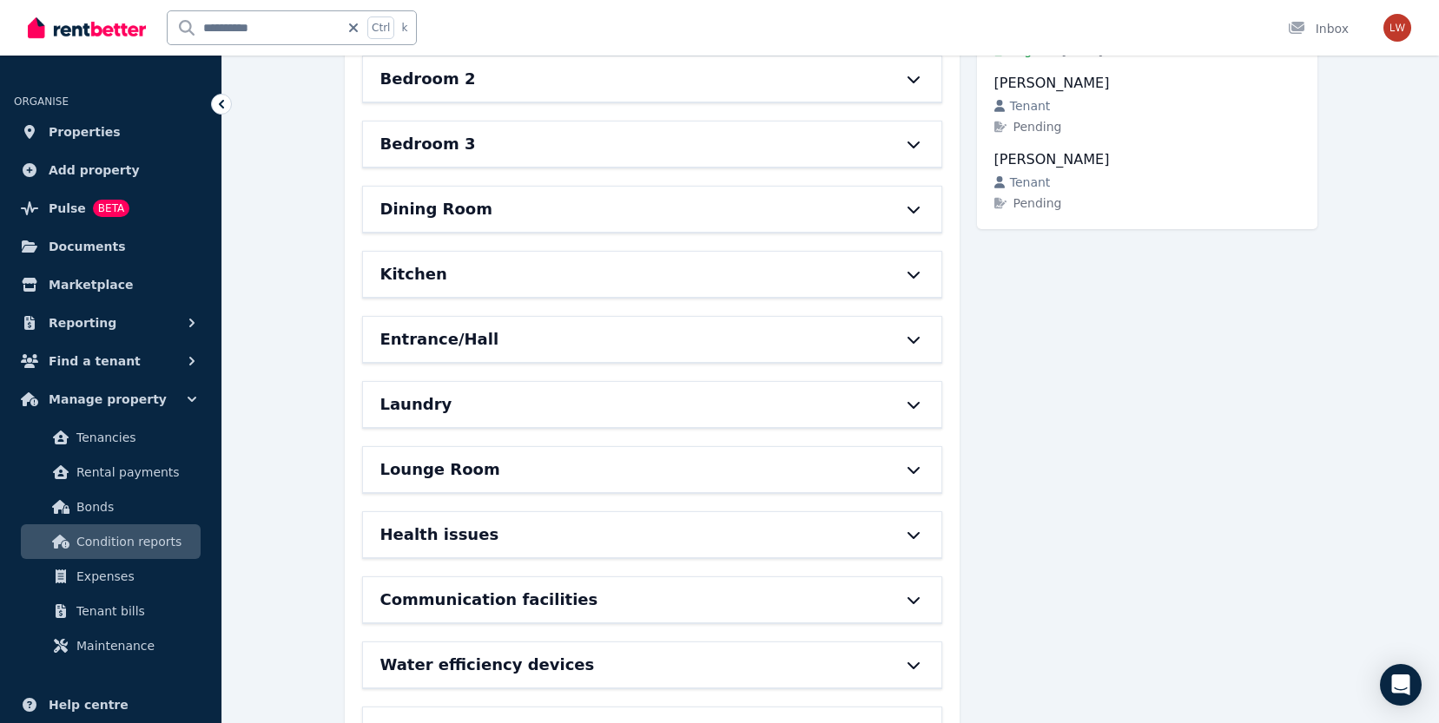
scroll to position [434, 0]
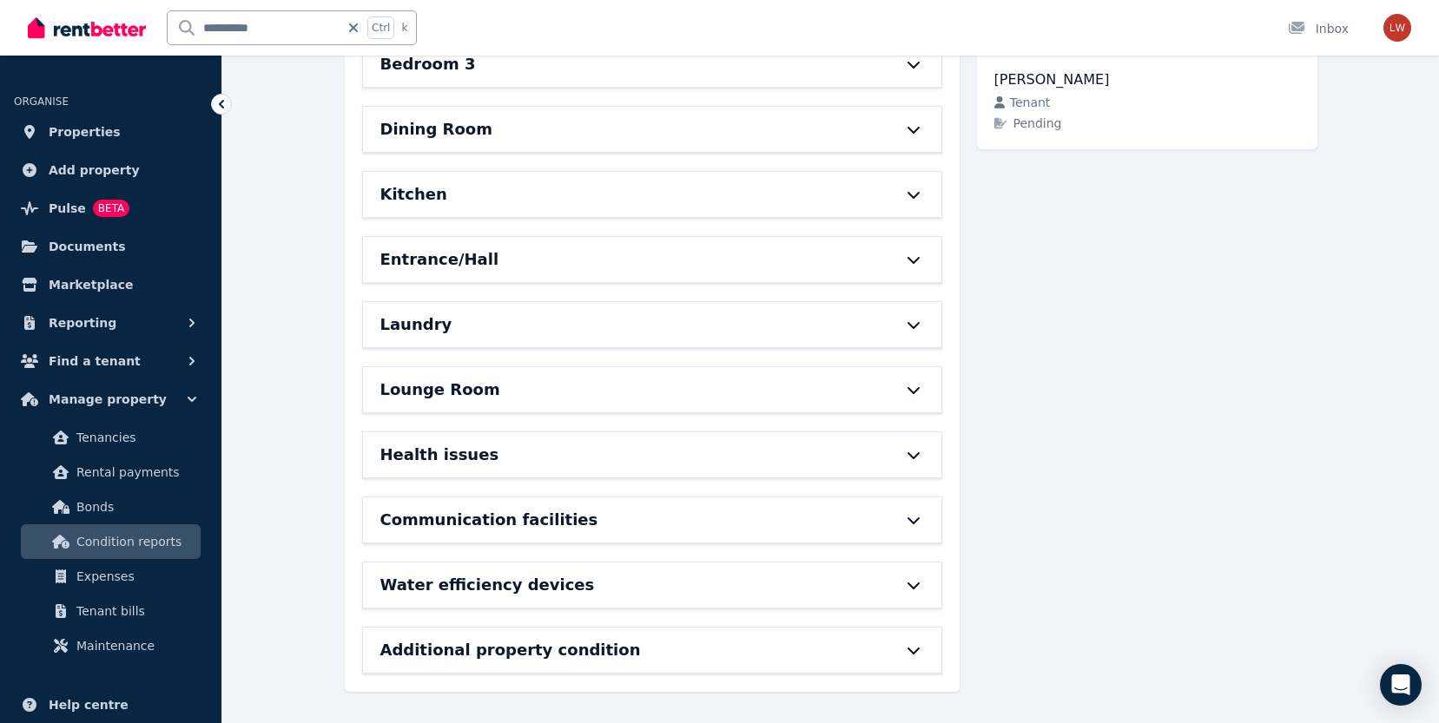
click at [409, 332] on h6 "Laundry" at bounding box center [416, 325] width 72 height 24
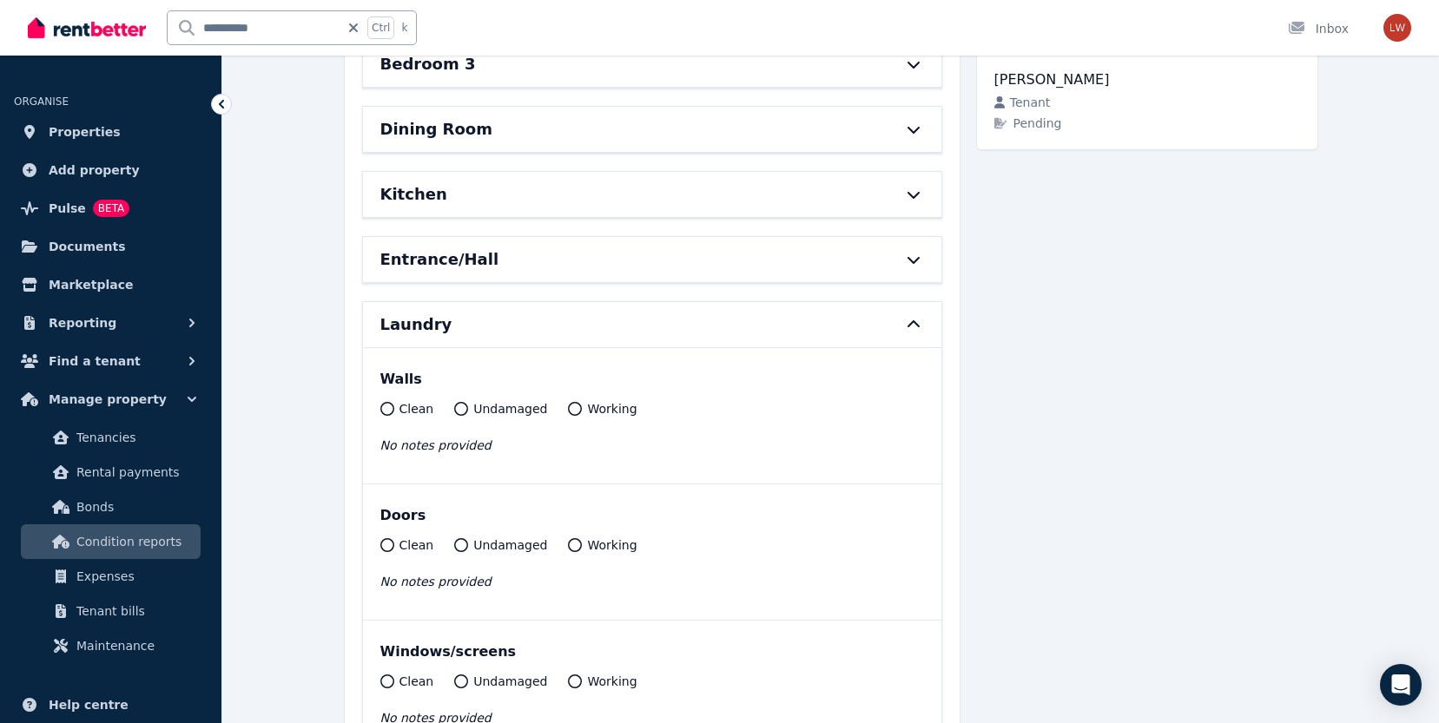
click at [387, 407] on icon at bounding box center [387, 409] width 14 height 14
drag, startPoint x: 393, startPoint y: 546, endPoint x: 412, endPoint y: 546, distance: 20.0
click at [393, 546] on icon at bounding box center [387, 545] width 14 height 14
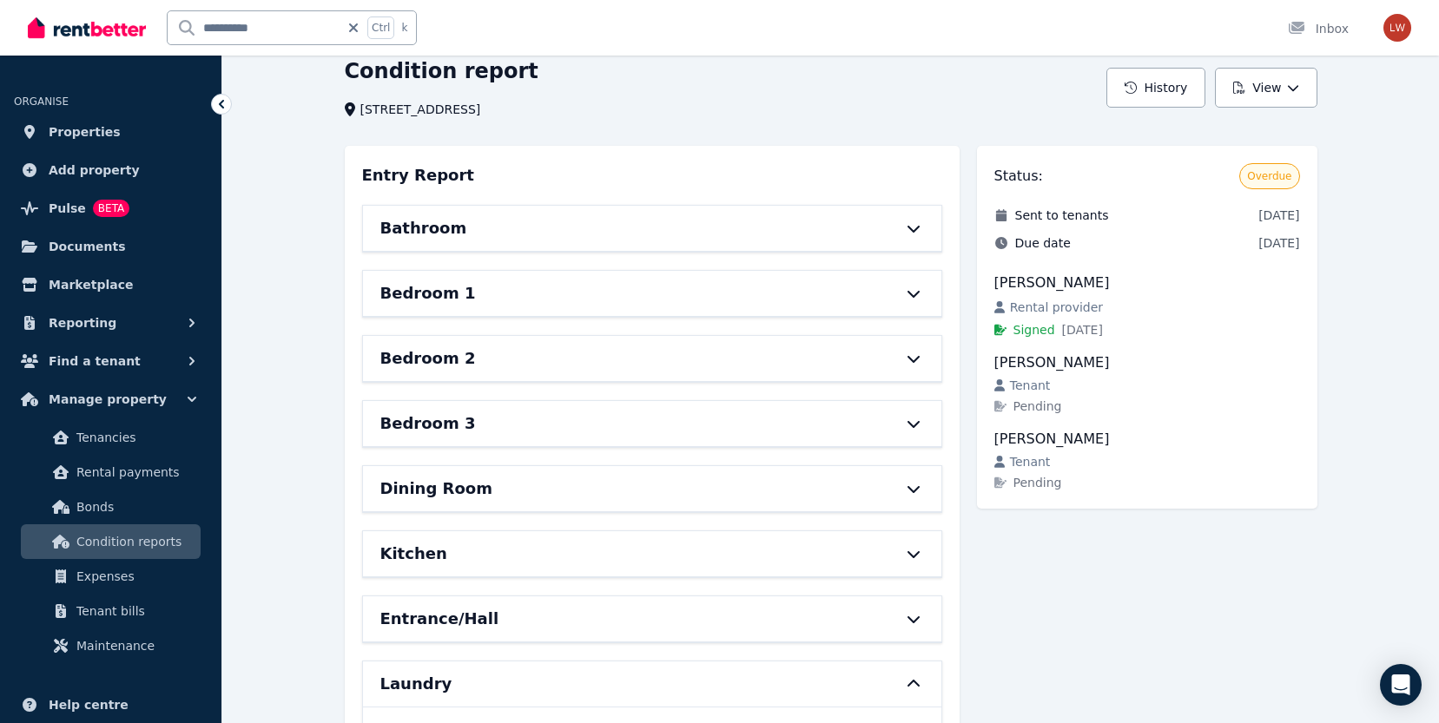
scroll to position [0, 0]
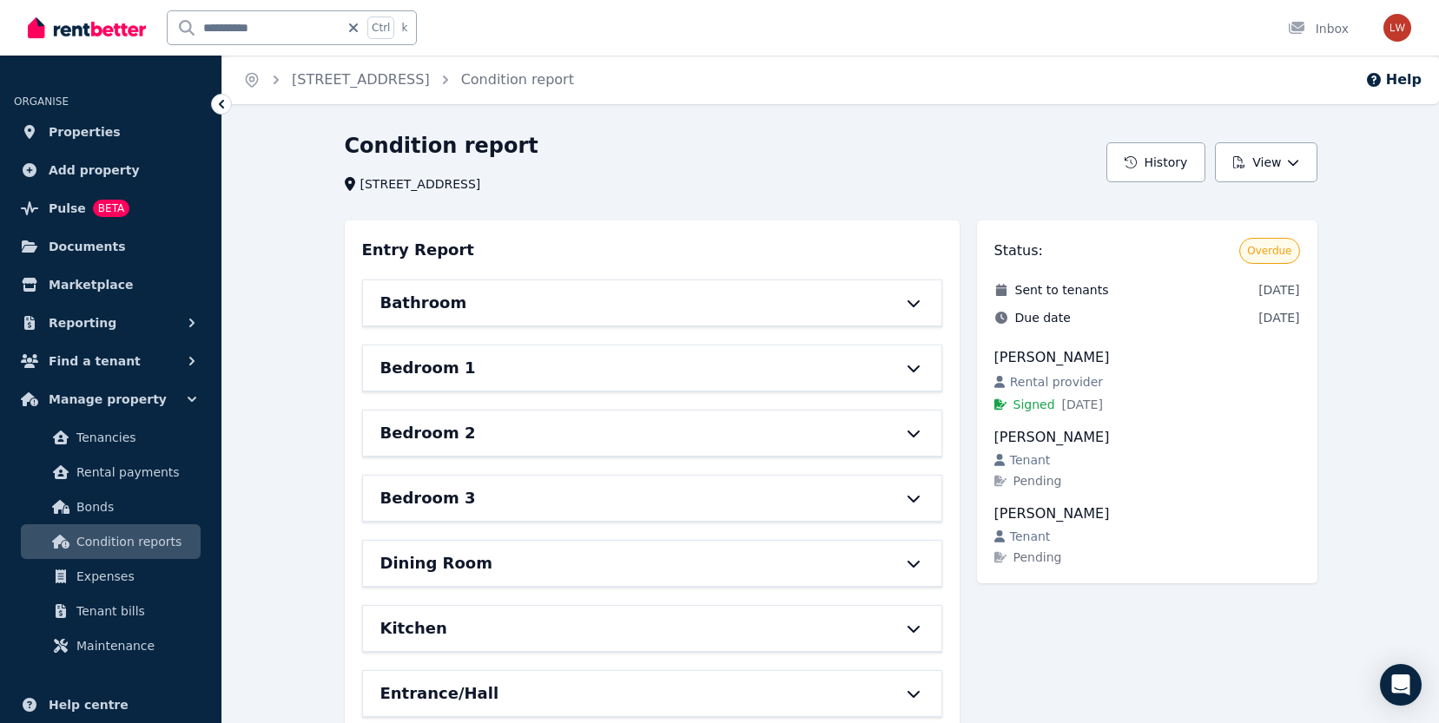
click at [432, 500] on h6 "Bedroom 3" at bounding box center [428, 498] width 96 height 24
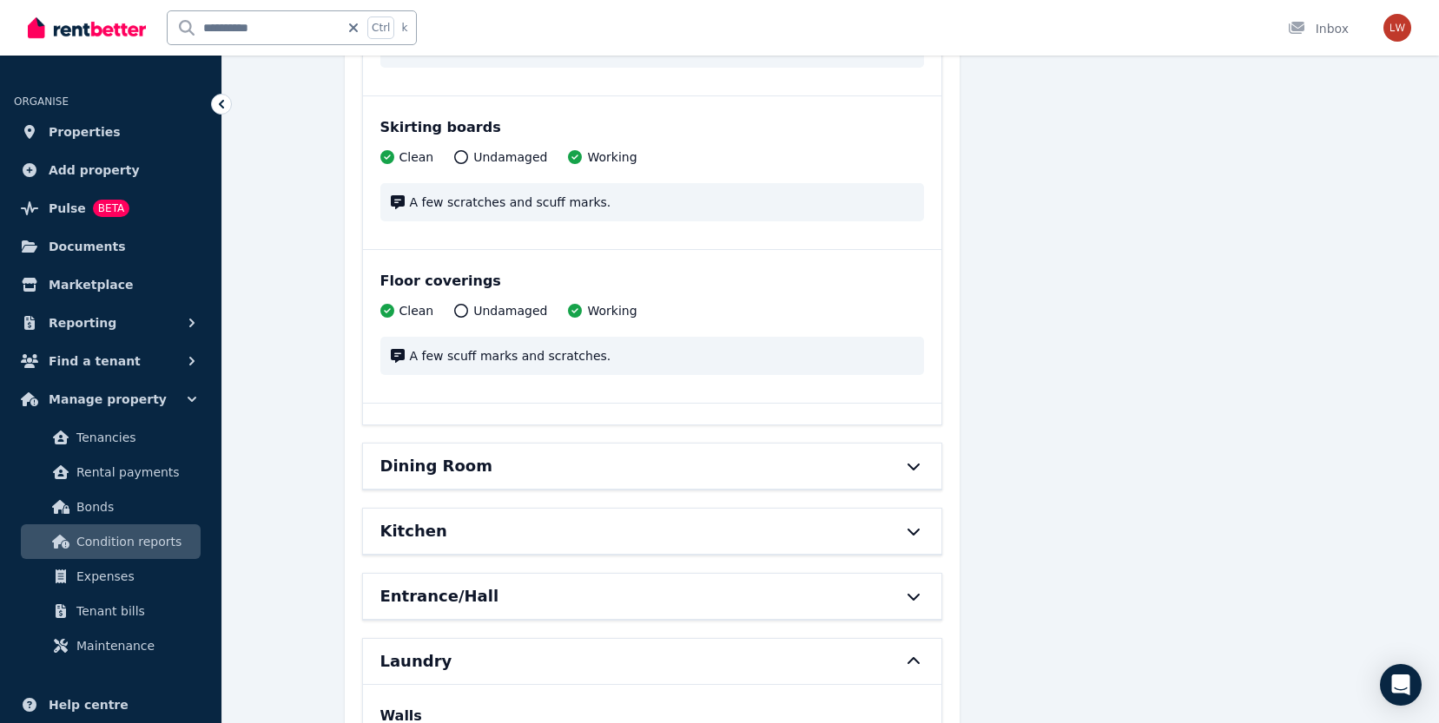
scroll to position [1476, 0]
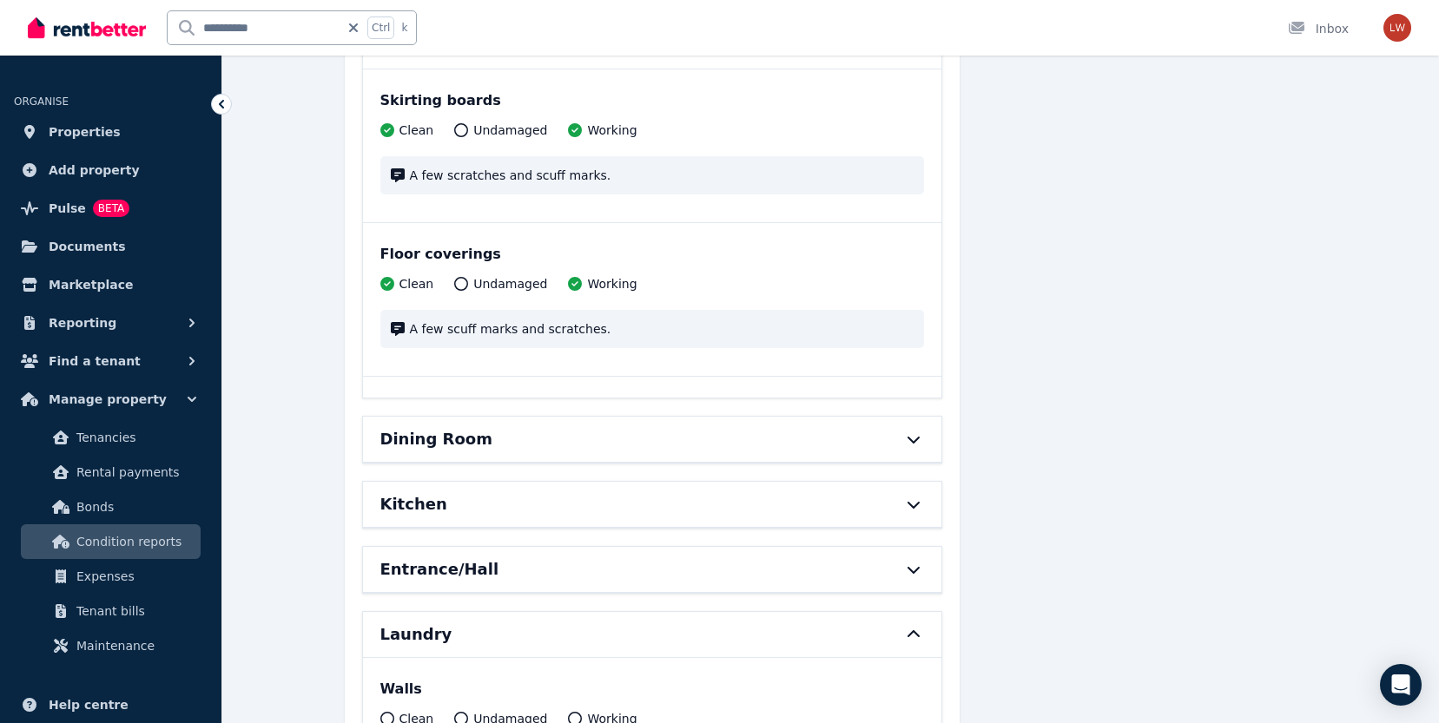
click at [99, 545] on span "Condition reports" at bounding box center [134, 541] width 117 height 21
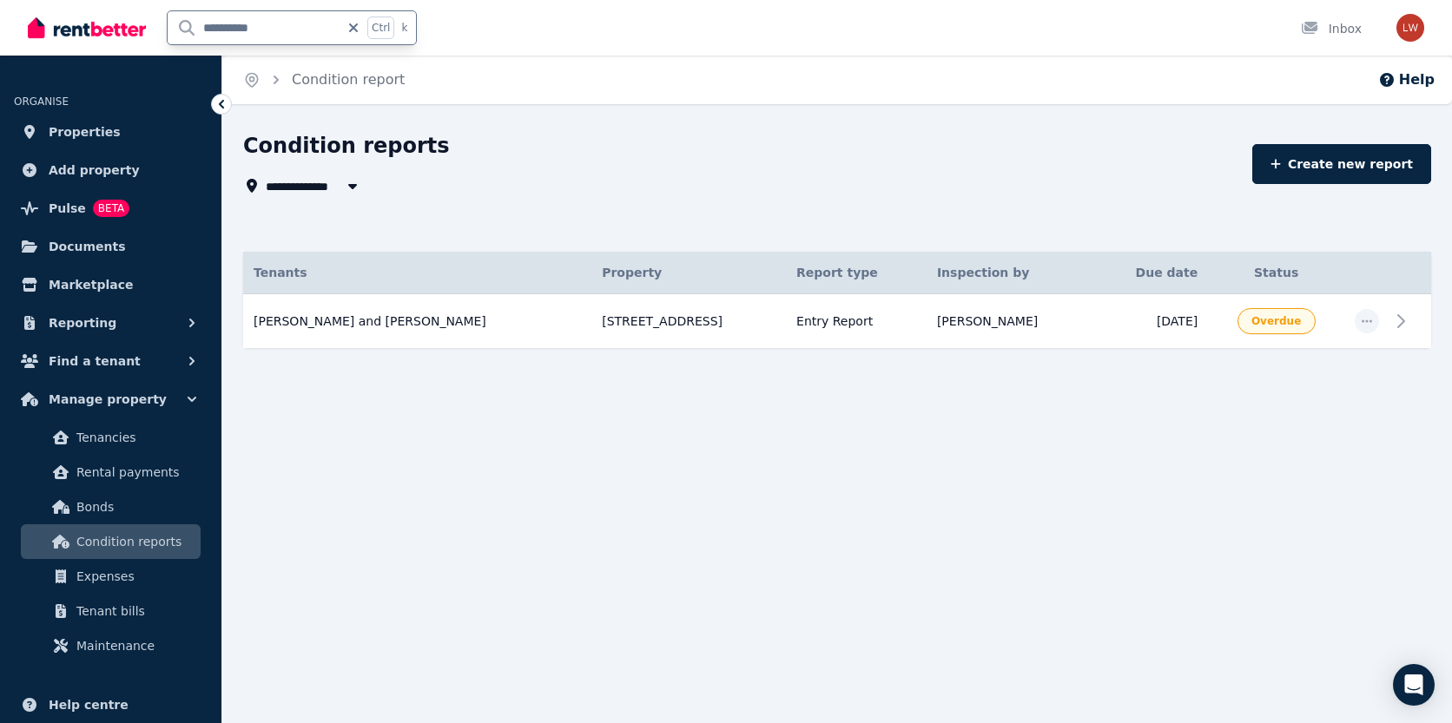
click at [281, 33] on input "**********" at bounding box center [254, 27] width 172 height 33
type input "*"
click at [591, 326] on td "[STREET_ADDRESS]" at bounding box center [688, 321] width 195 height 55
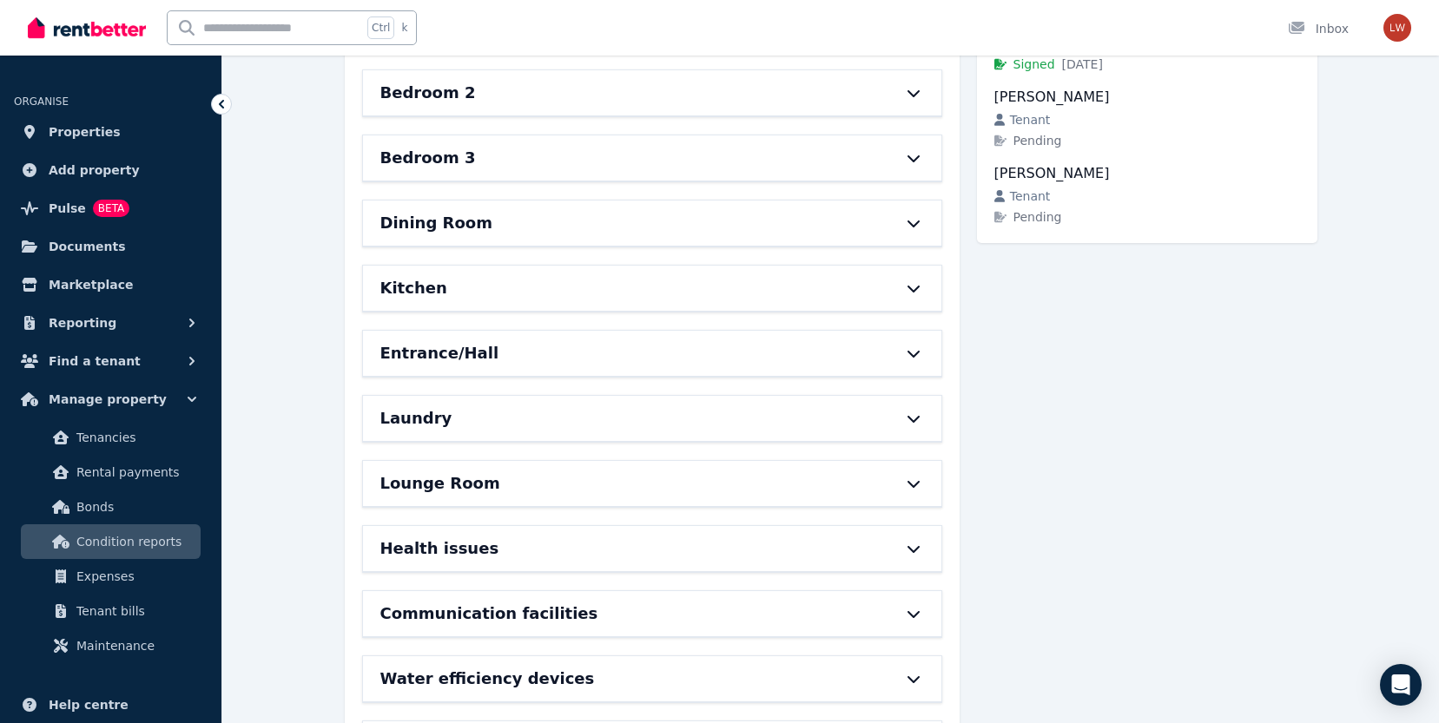
scroll to position [347, 0]
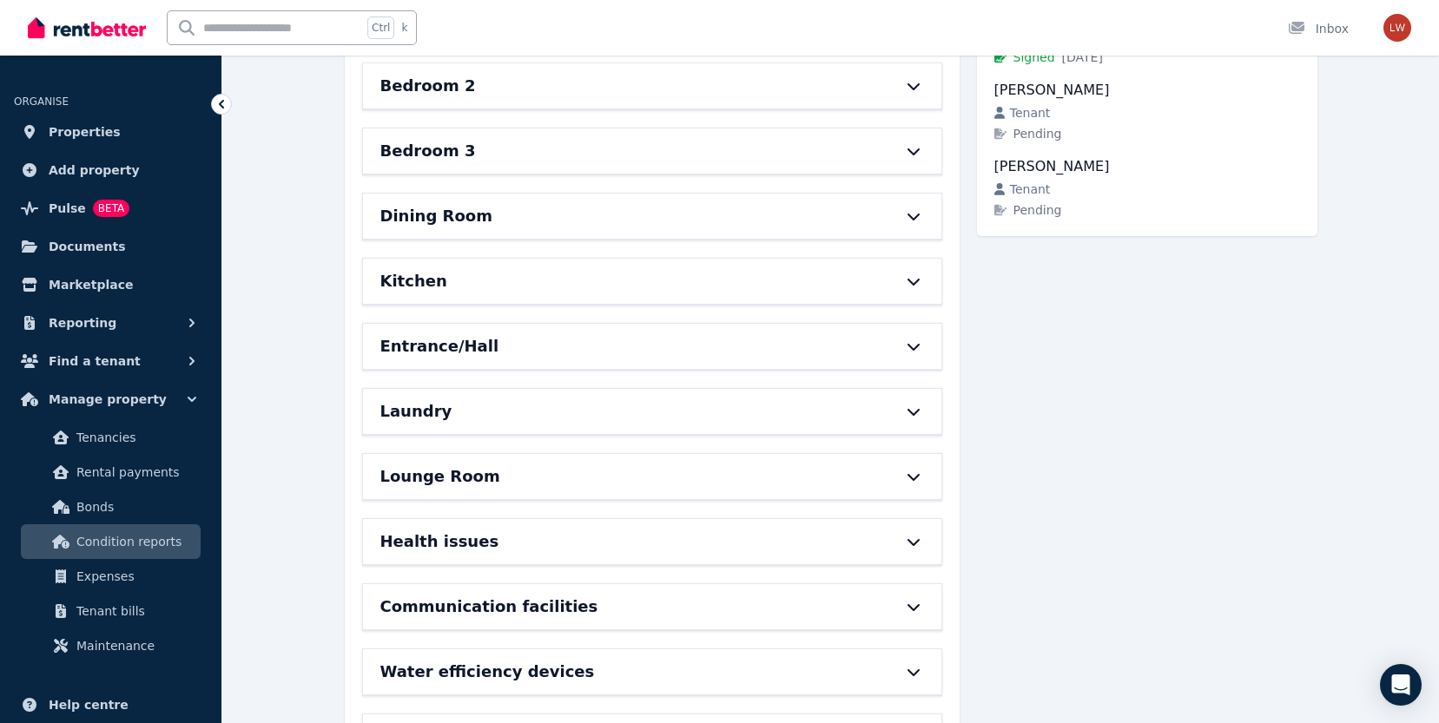
click at [399, 474] on h6 "Lounge Room" at bounding box center [440, 477] width 120 height 24
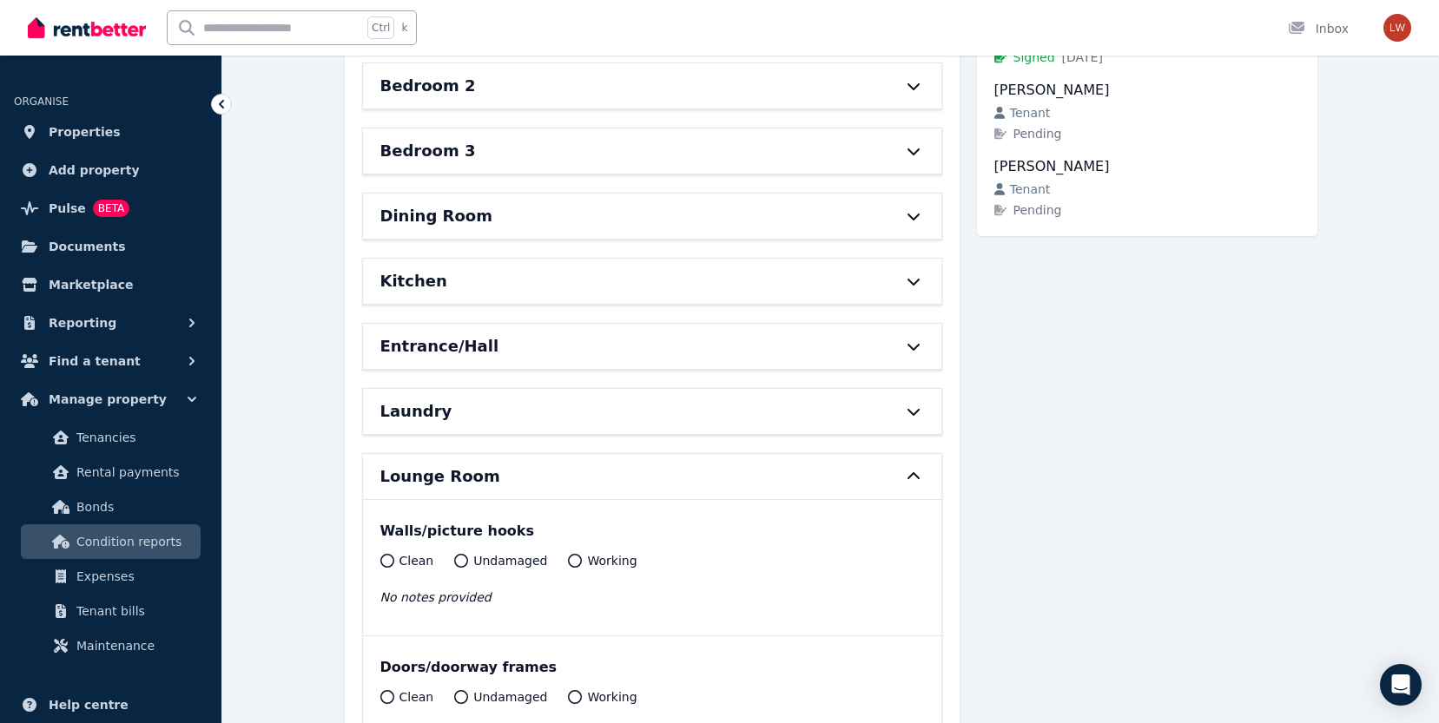
click at [386, 558] on icon at bounding box center [387, 561] width 14 height 14
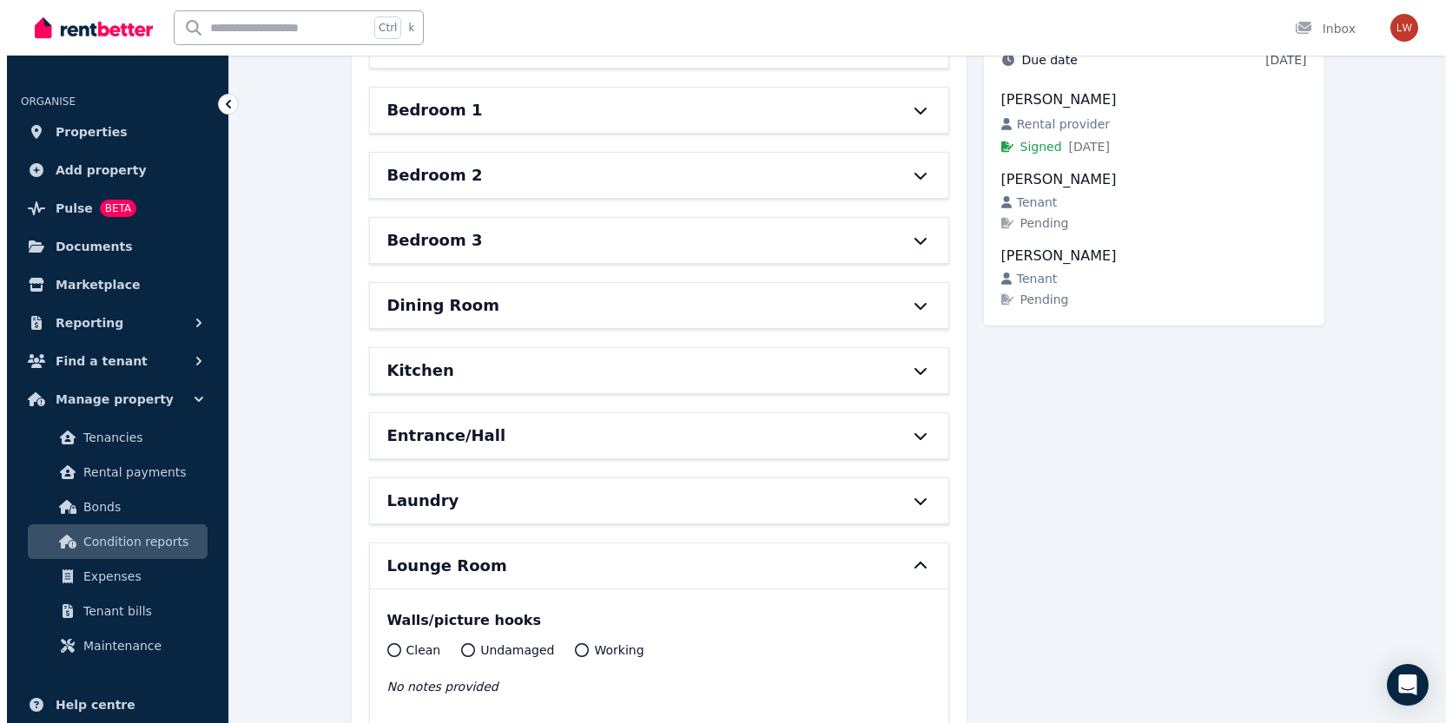
scroll to position [0, 0]
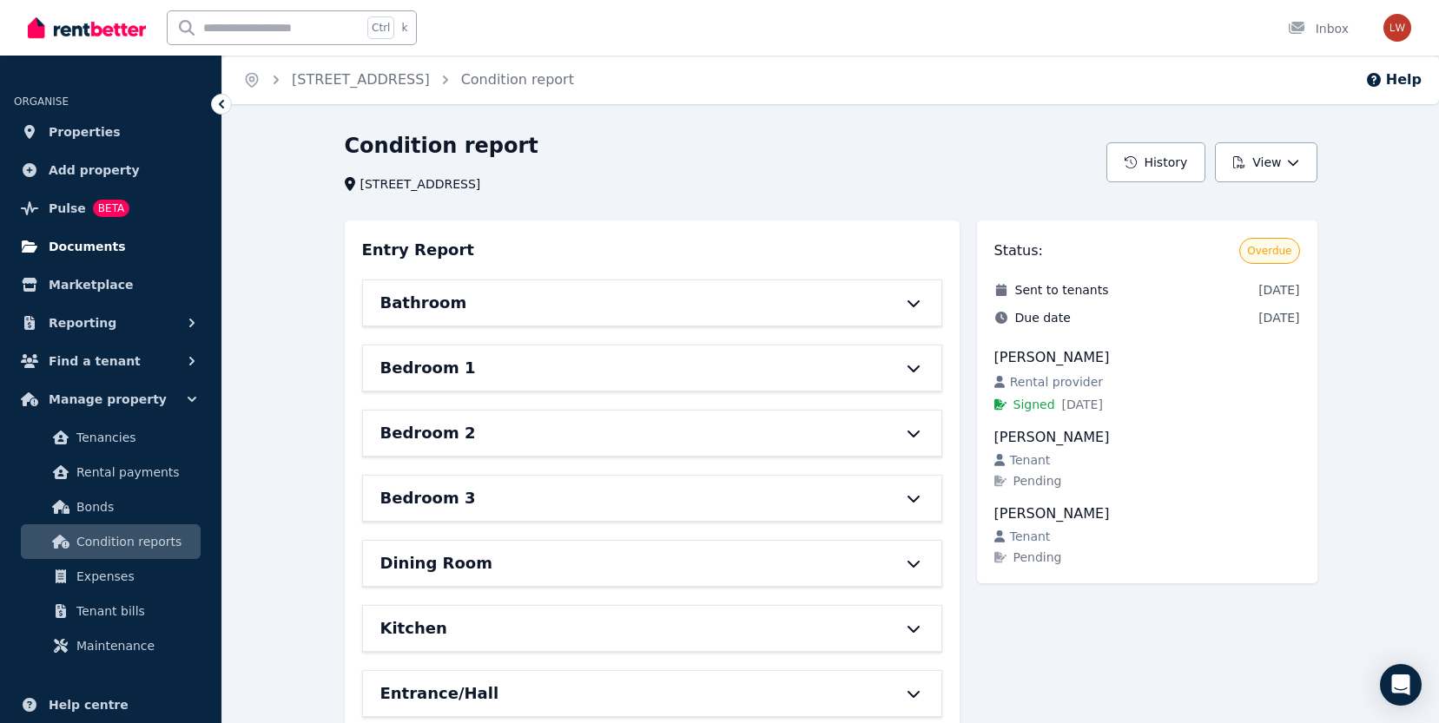
click at [72, 252] on span "Documents" at bounding box center [87, 246] width 77 height 21
